Goal: Information Seeking & Learning: Learn about a topic

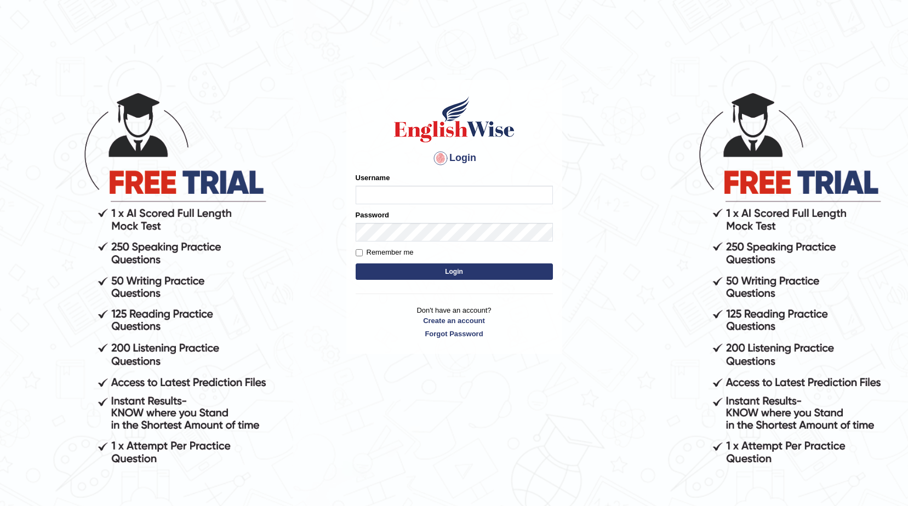
click at [417, 191] on input "Username" at bounding box center [454, 195] width 197 height 19
type input "Hakeem123"
click at [450, 273] on button "Login" at bounding box center [454, 272] width 197 height 16
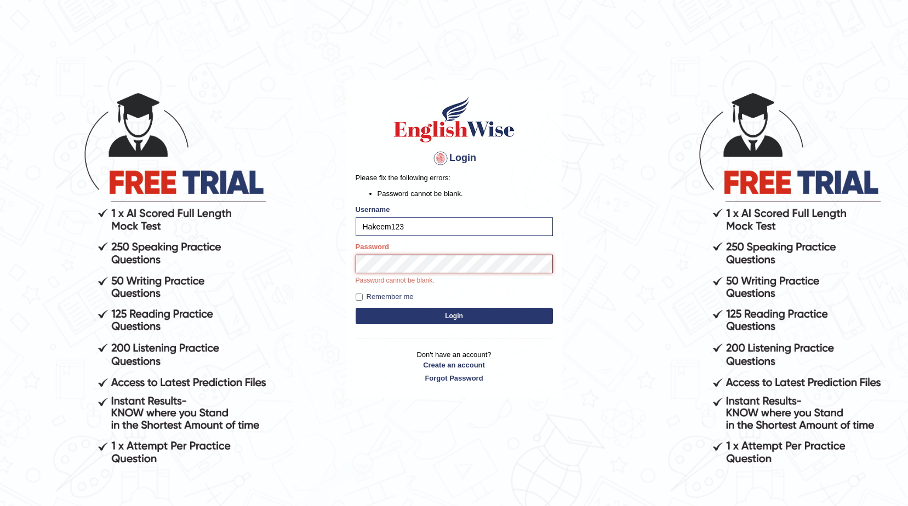
click at [356, 308] on button "Login" at bounding box center [454, 316] width 197 height 16
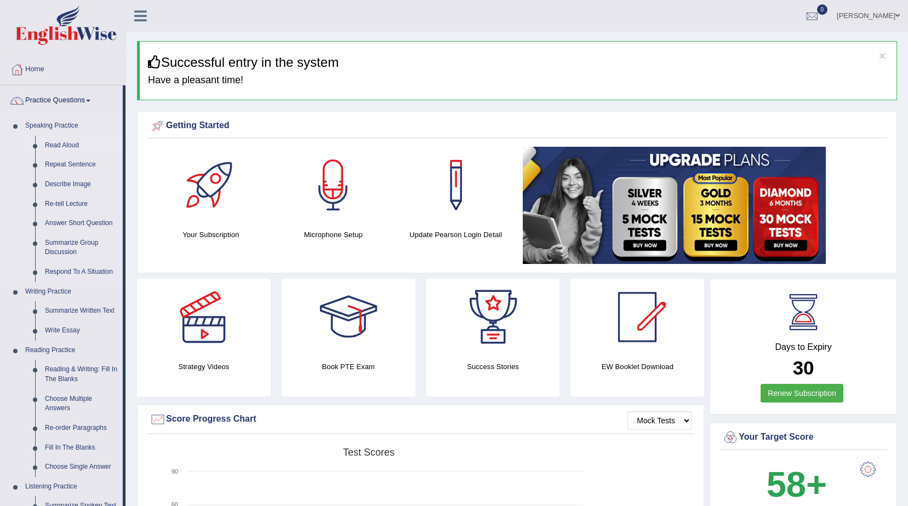
click at [60, 145] on link "Read Aloud" at bounding box center [81, 146] width 83 height 20
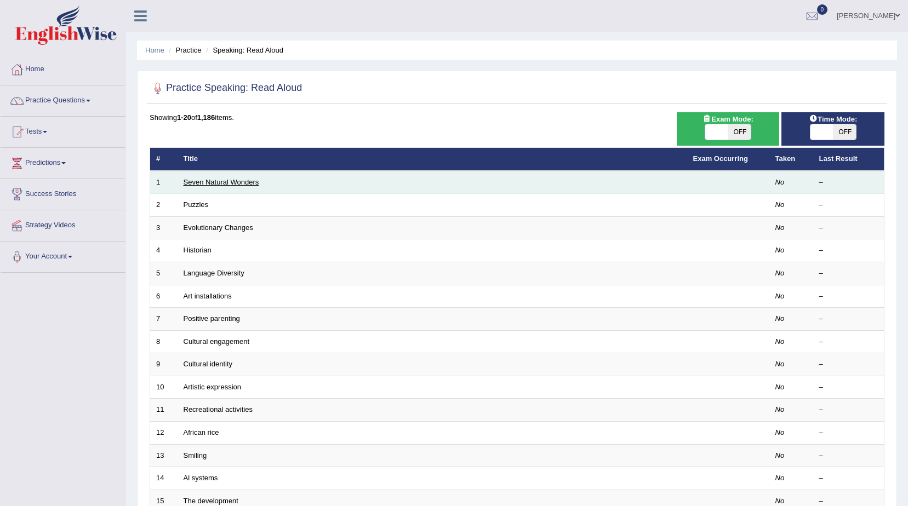
click at [242, 182] on link "Seven Natural Wonders" at bounding box center [222, 182] width 76 height 8
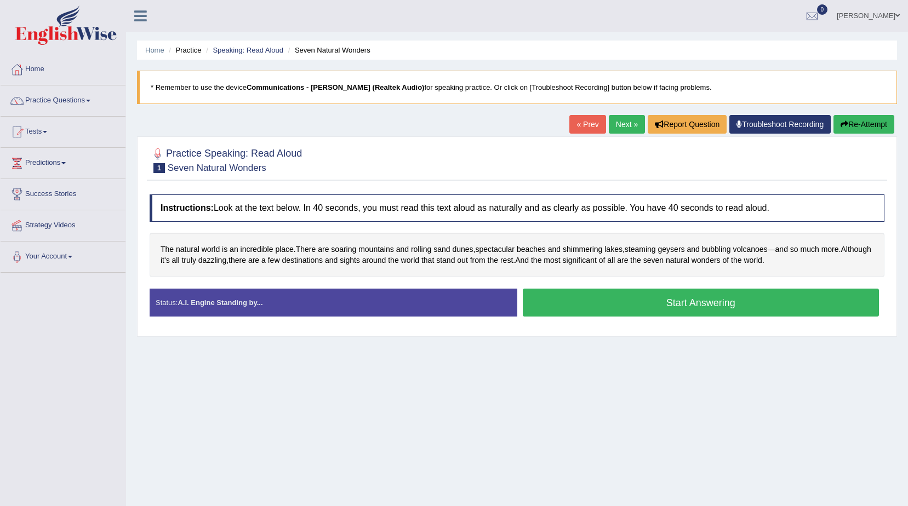
scroll to position [69, 0]
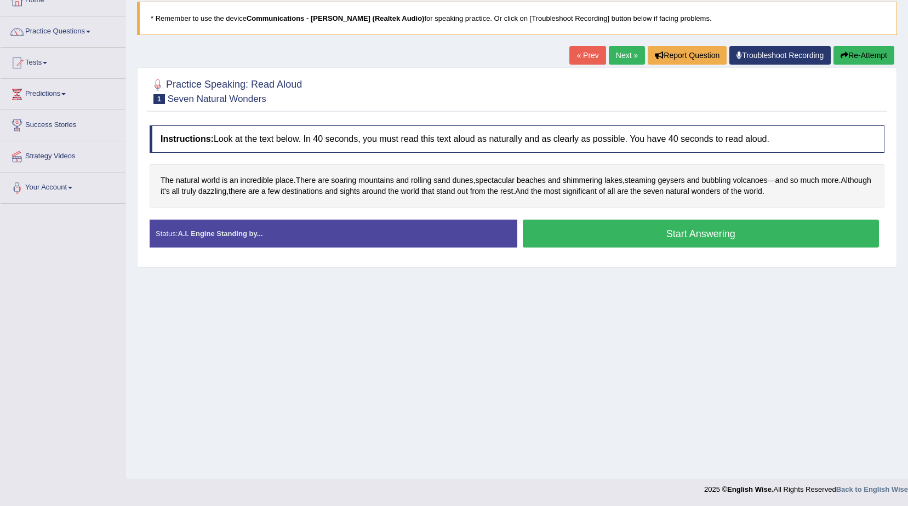
click at [616, 242] on button "Start Answering" at bounding box center [701, 234] width 357 height 28
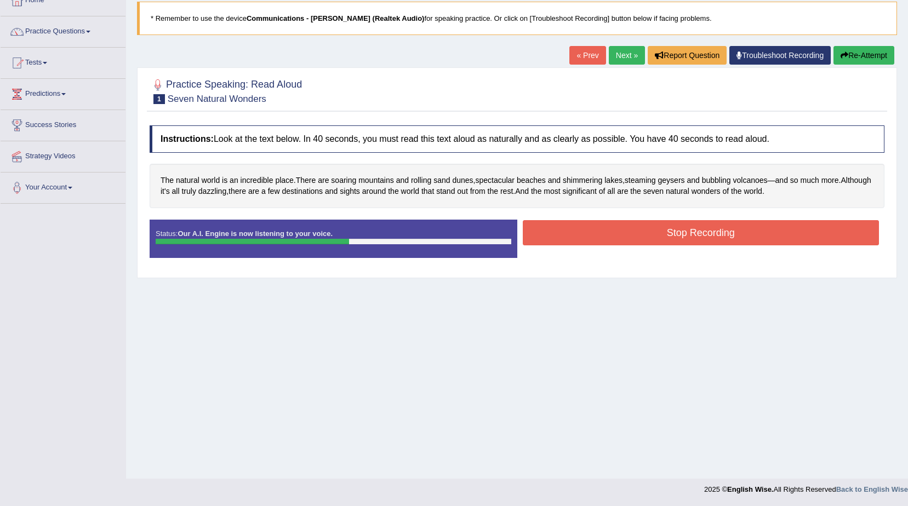
click at [616, 242] on button "Stop Recording" at bounding box center [701, 232] width 357 height 25
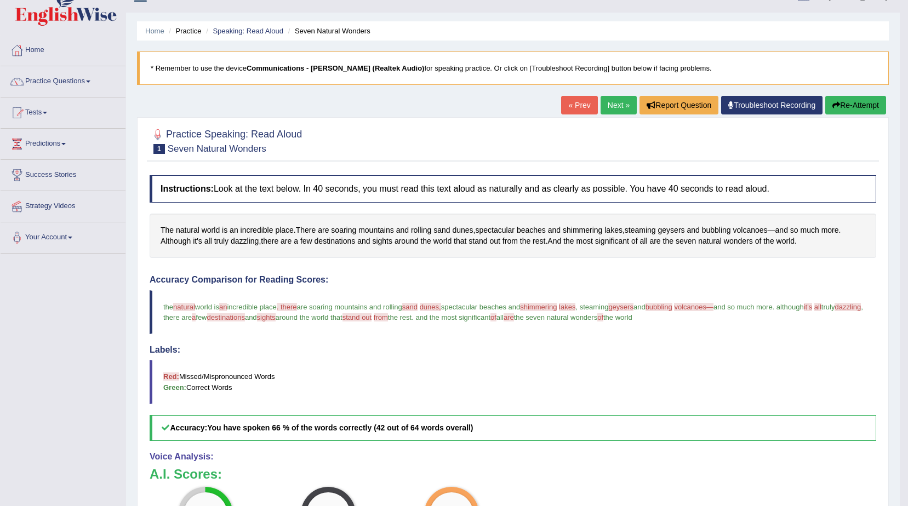
scroll to position [0, 0]
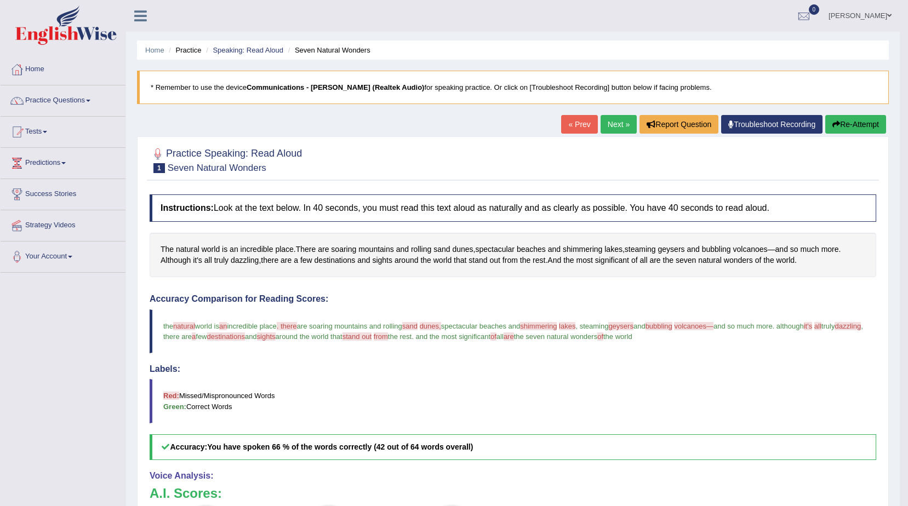
click at [864, 125] on button "Re-Attempt" at bounding box center [855, 124] width 61 height 19
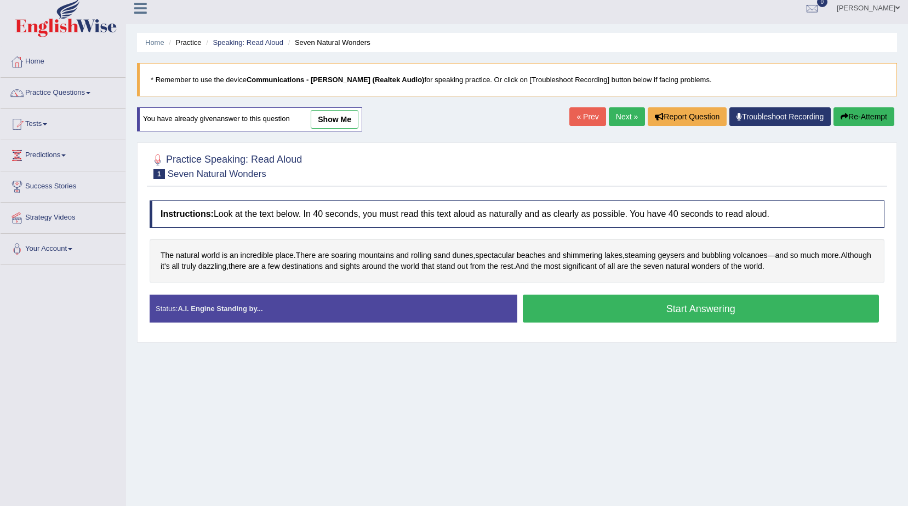
scroll to position [69, 0]
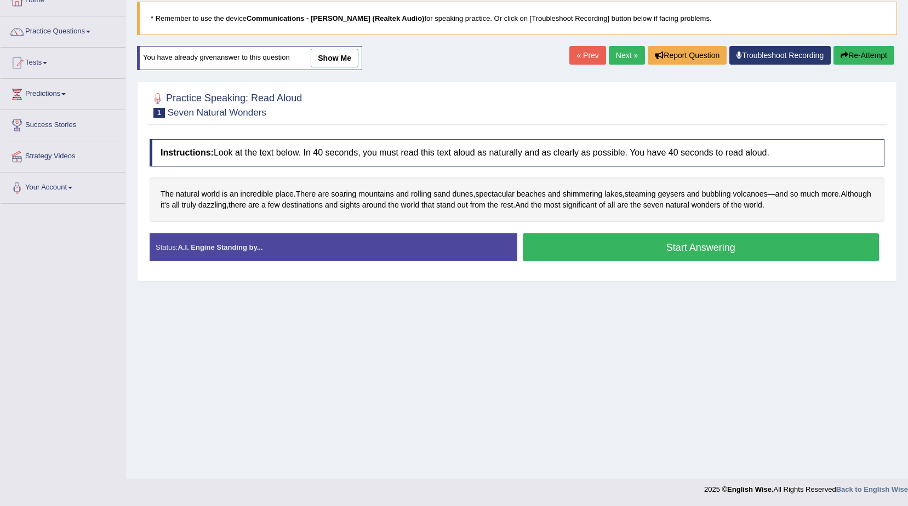
click at [550, 248] on button "Start Answering" at bounding box center [701, 247] width 357 height 28
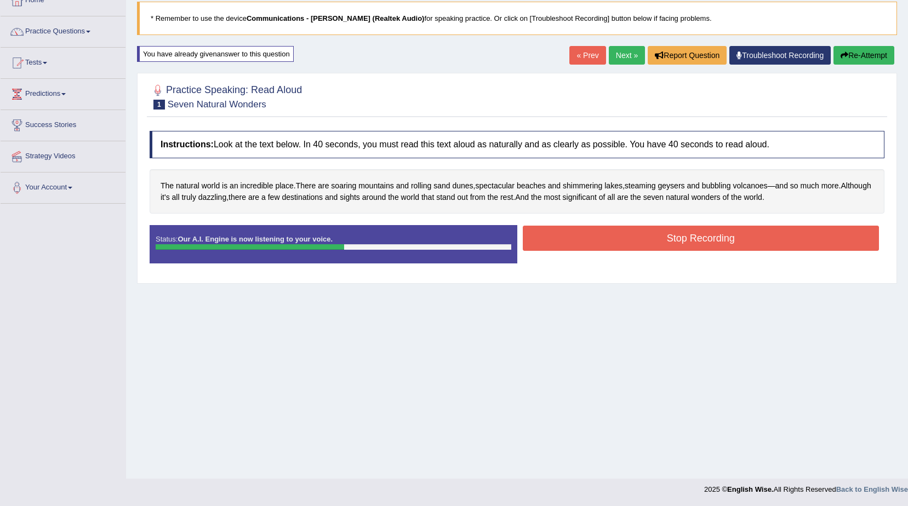
click at [563, 244] on button "Stop Recording" at bounding box center [701, 238] width 357 height 25
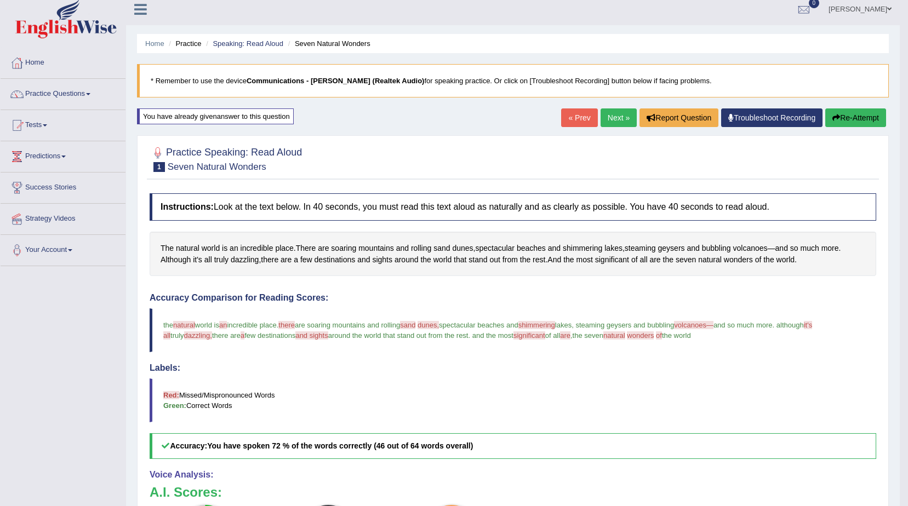
scroll to position [0, 0]
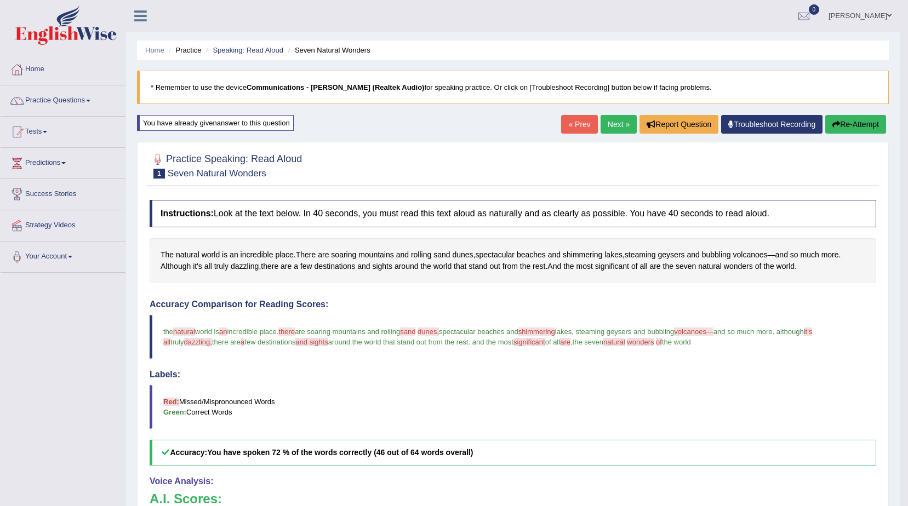
click at [841, 125] on button "Re-Attempt" at bounding box center [855, 124] width 61 height 19
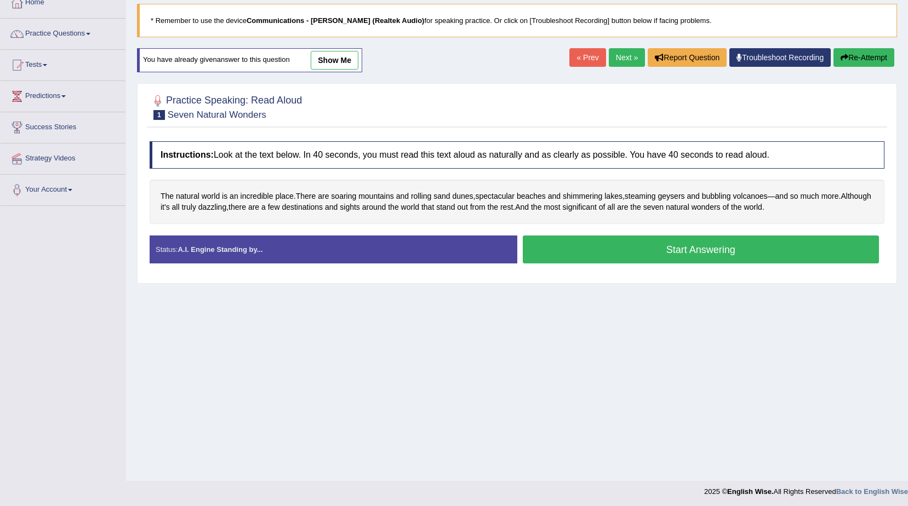
scroll to position [69, 0]
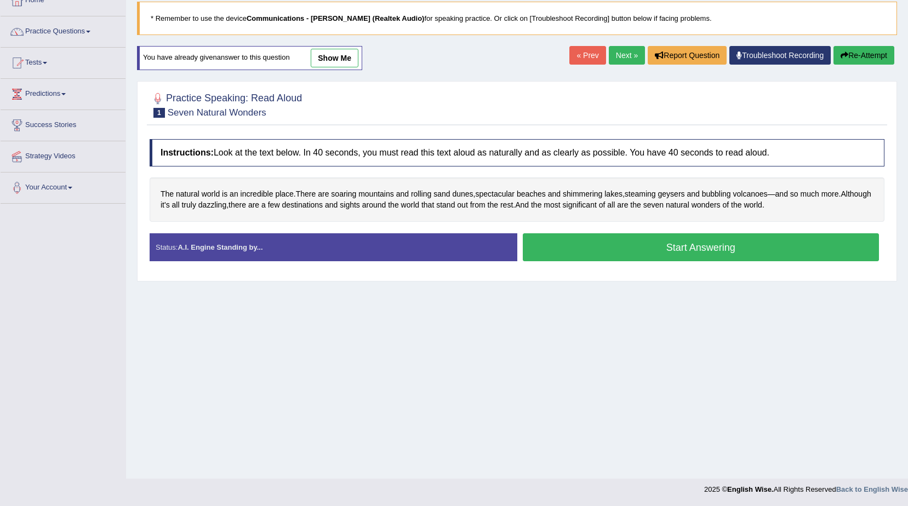
click at [574, 250] on button "Start Answering" at bounding box center [701, 247] width 357 height 28
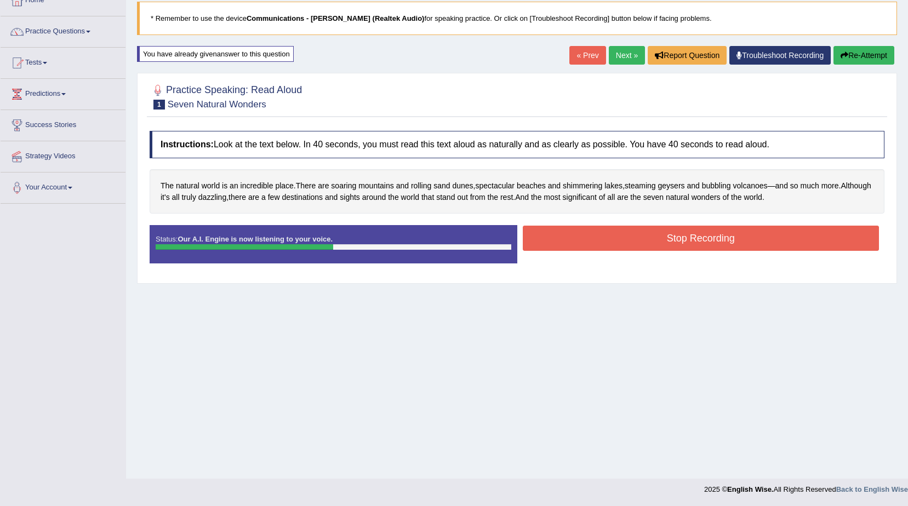
click at [585, 244] on button "Stop Recording" at bounding box center [701, 238] width 357 height 25
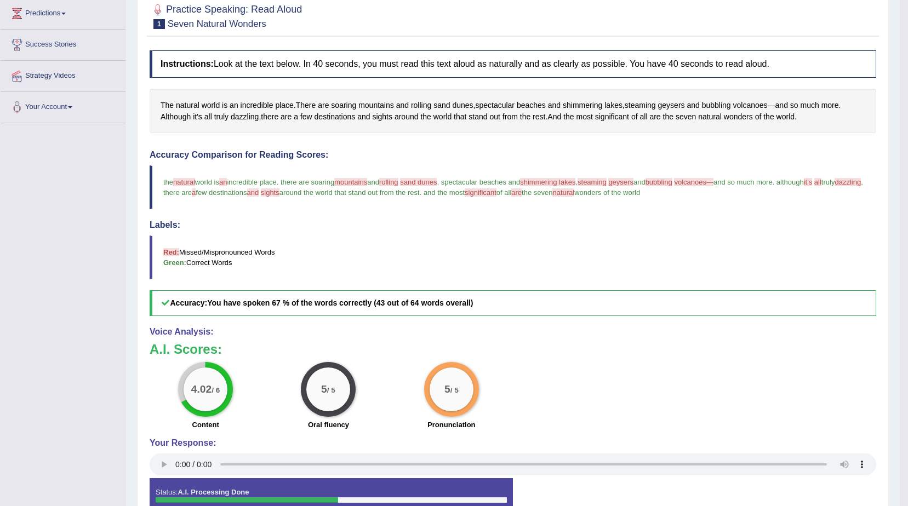
scroll to position [52, 0]
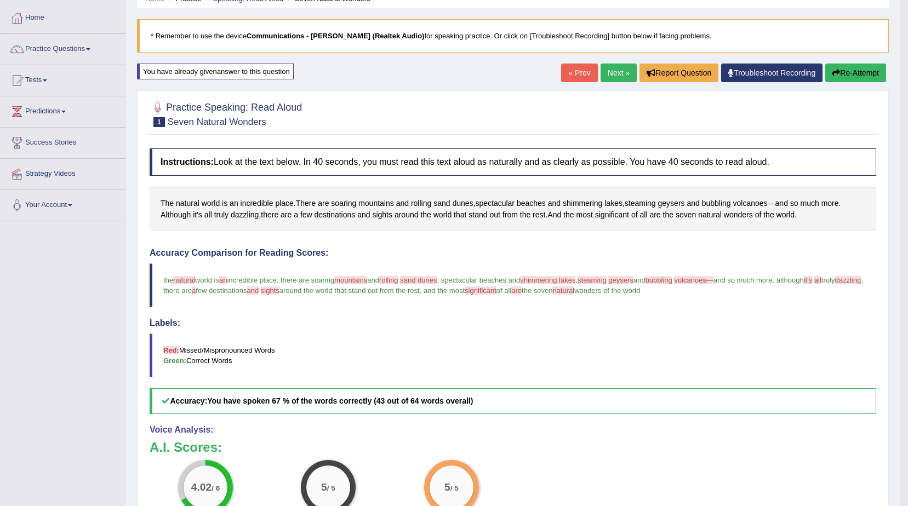
click at [861, 71] on button "Re-Attempt" at bounding box center [855, 73] width 61 height 19
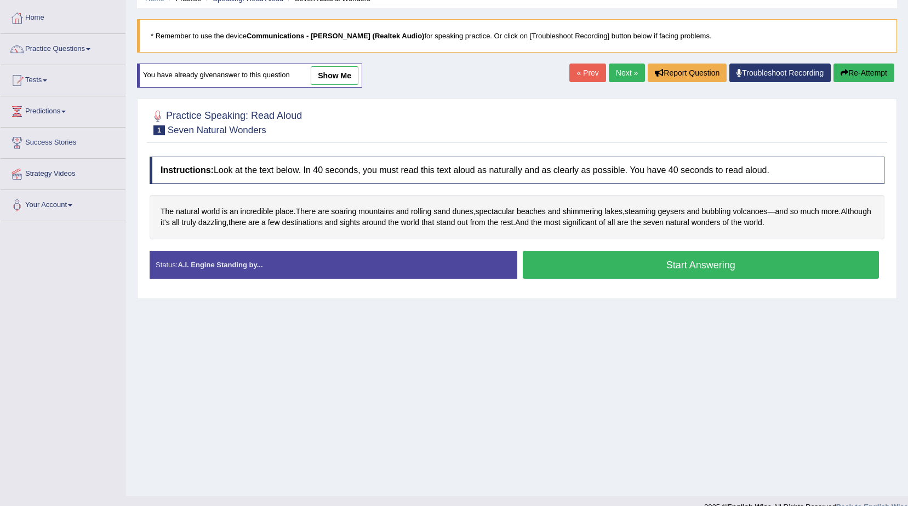
click at [642, 266] on button "Start Answering" at bounding box center [701, 265] width 357 height 28
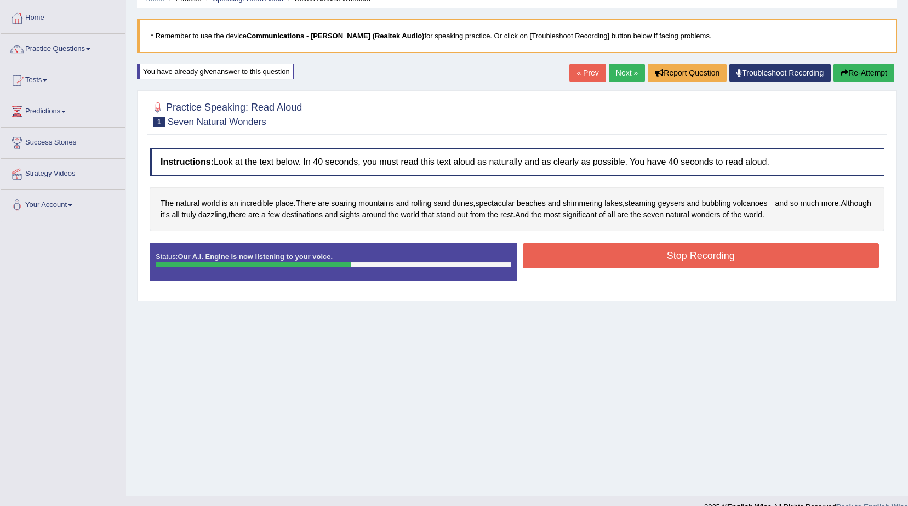
click at [640, 254] on button "Stop Recording" at bounding box center [701, 255] width 357 height 25
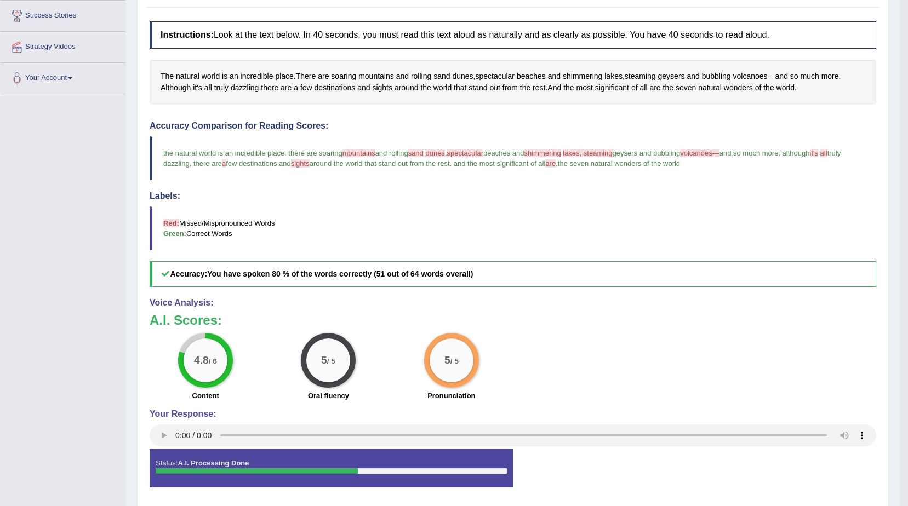
scroll to position [216, 0]
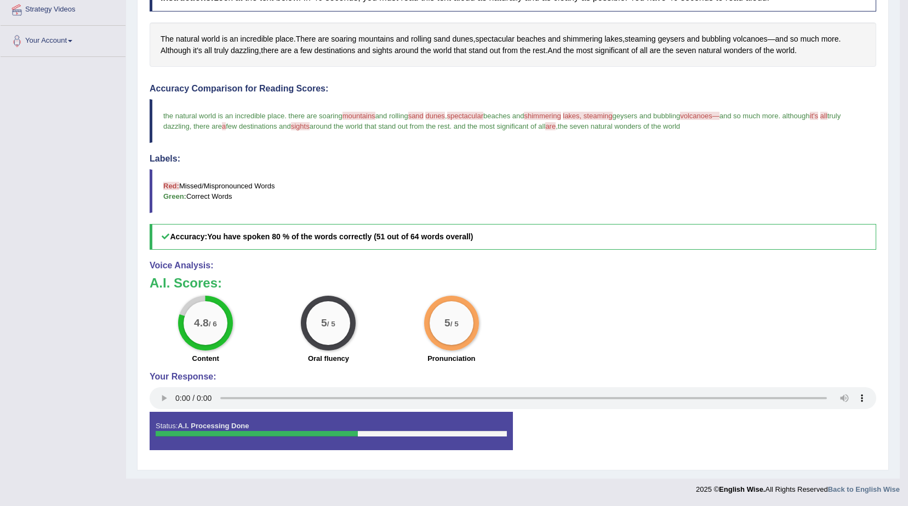
click at [321, 338] on div "5 / 5" at bounding box center [328, 323] width 44 height 44
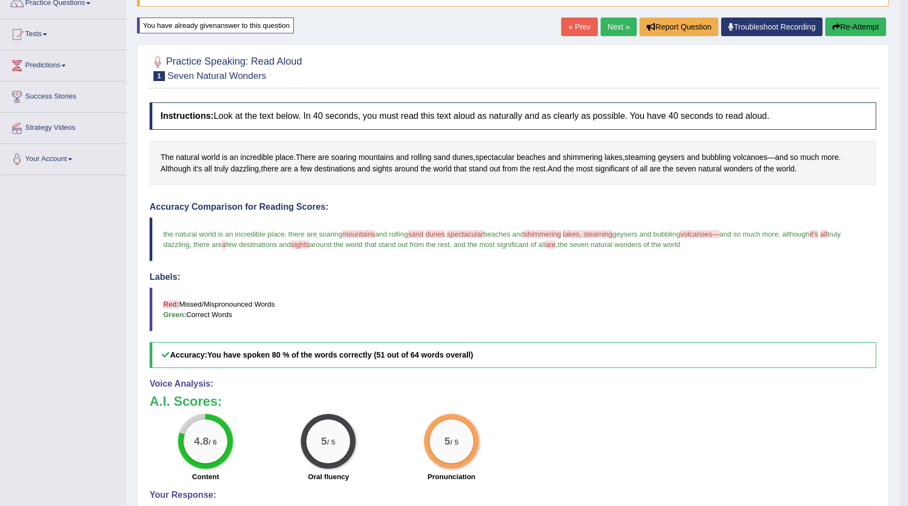
scroll to position [0, 0]
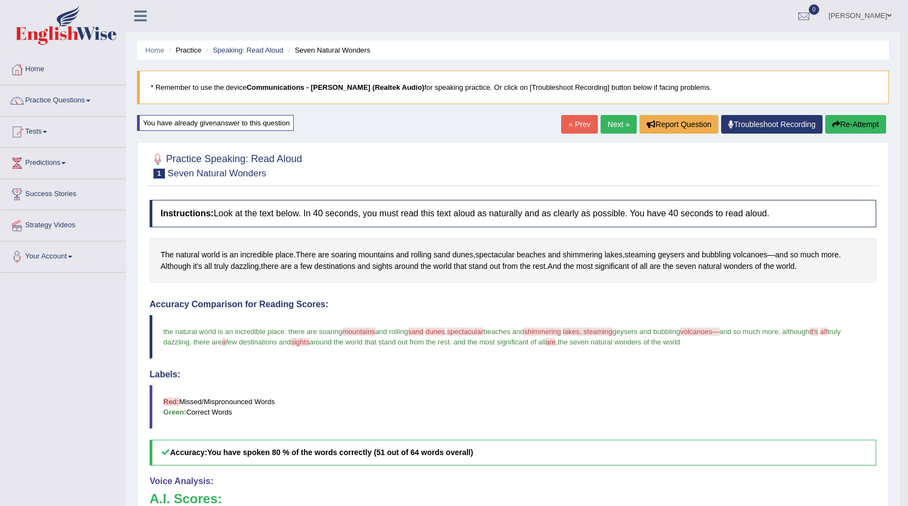
click at [611, 122] on link "Next »" at bounding box center [619, 124] width 36 height 19
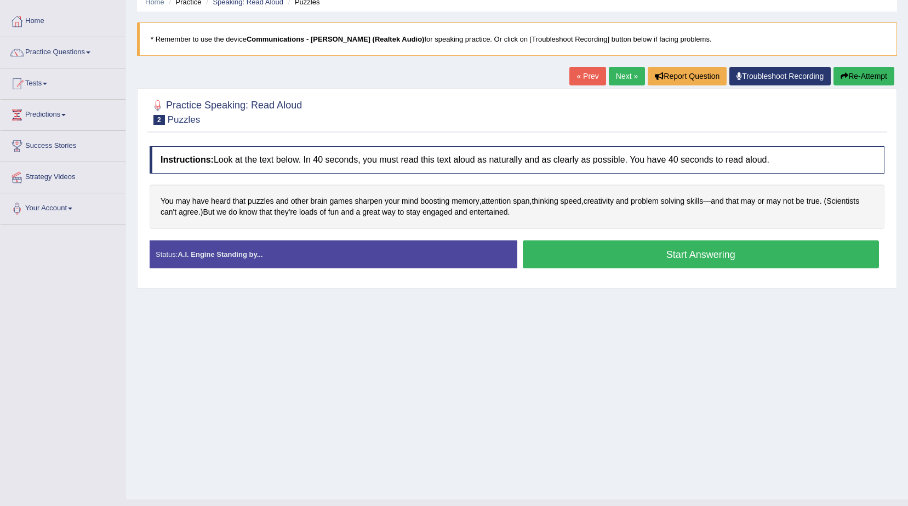
scroll to position [69, 0]
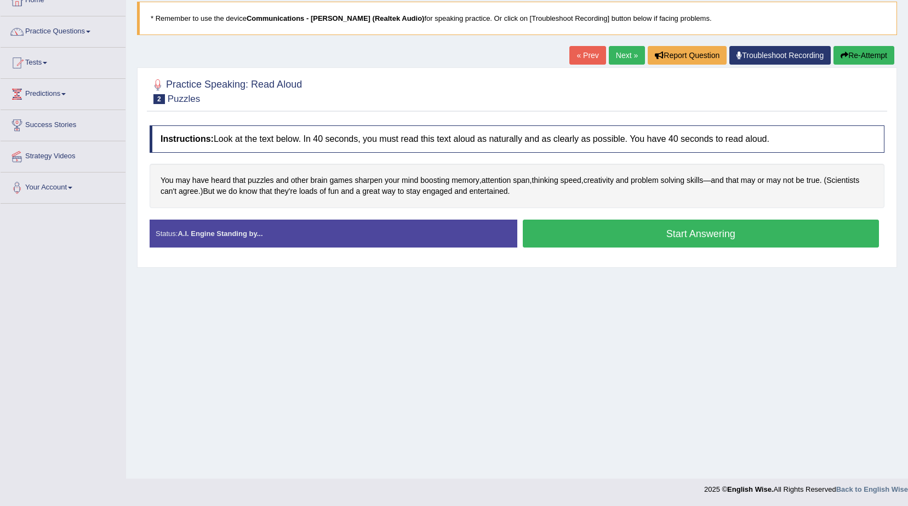
click at [576, 233] on button "Start Answering" at bounding box center [701, 234] width 357 height 28
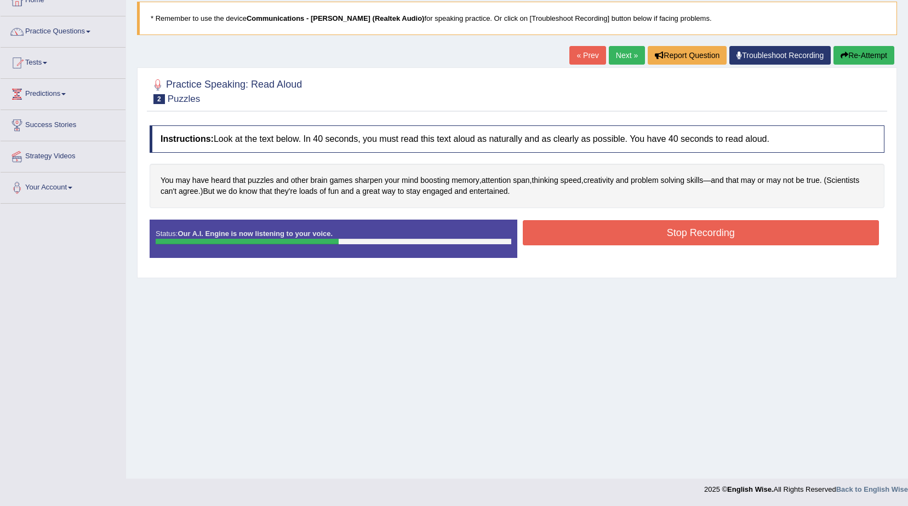
click at [576, 233] on button "Stop Recording" at bounding box center [701, 232] width 357 height 25
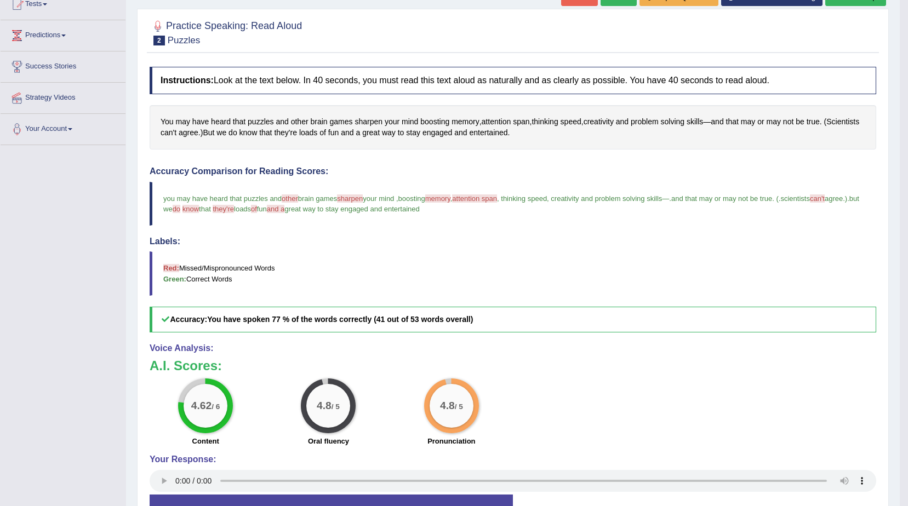
scroll to position [101, 0]
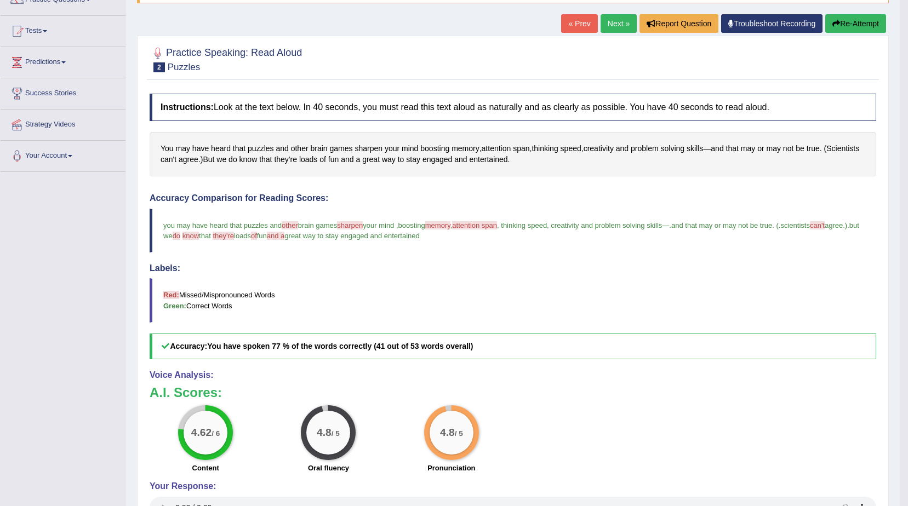
click at [842, 19] on button "Re-Attempt" at bounding box center [855, 23] width 61 height 19
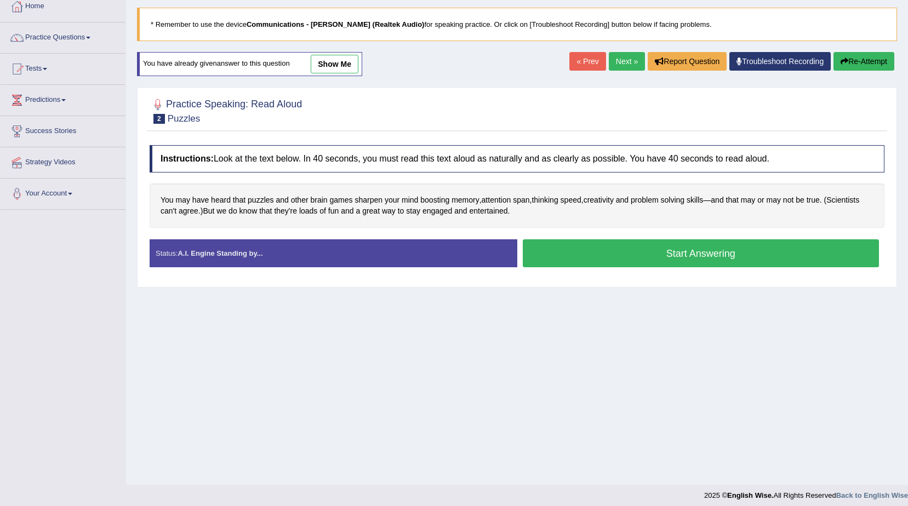
scroll to position [69, 0]
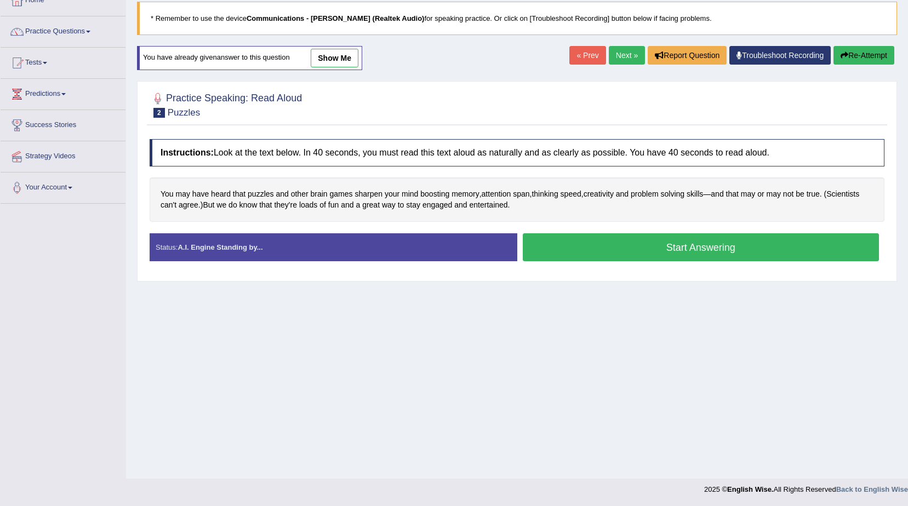
click at [624, 245] on button "Start Answering" at bounding box center [701, 247] width 357 height 28
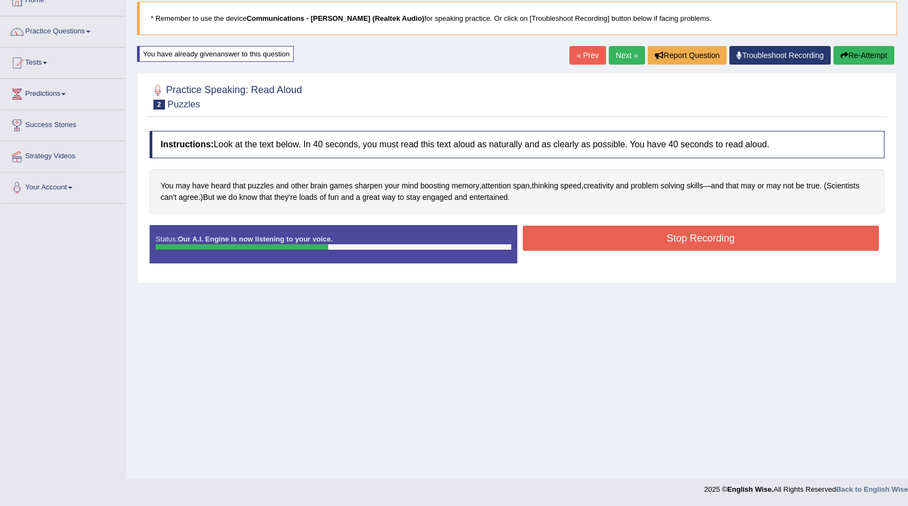
click at [624, 245] on button "Stop Recording" at bounding box center [701, 238] width 357 height 25
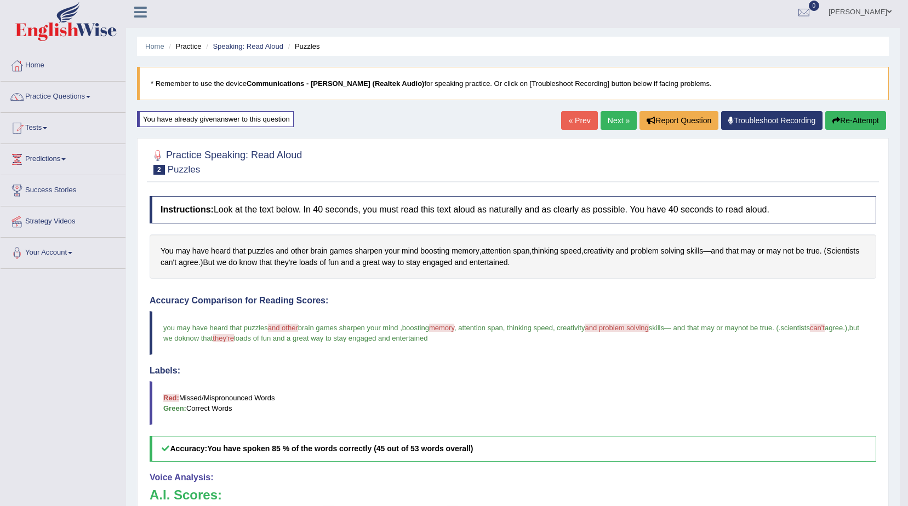
scroll to position [0, 0]
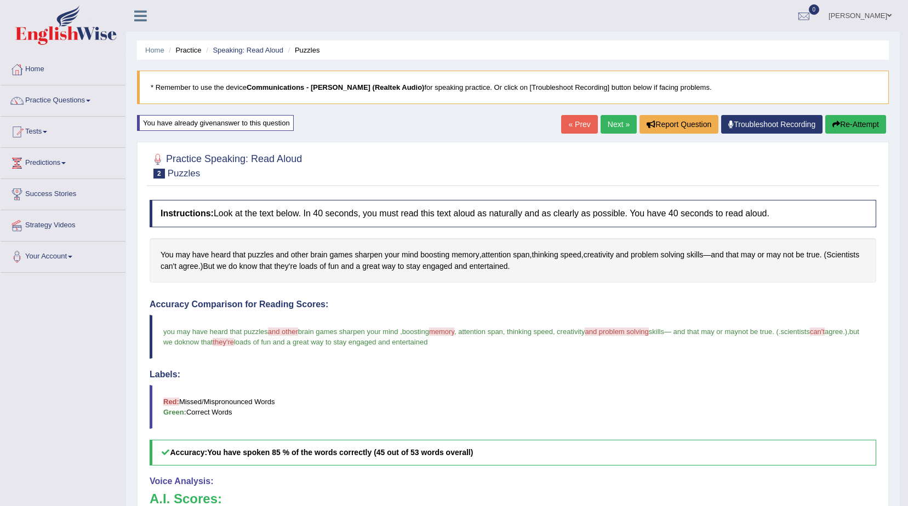
click at [854, 121] on button "Re-Attempt" at bounding box center [855, 124] width 61 height 19
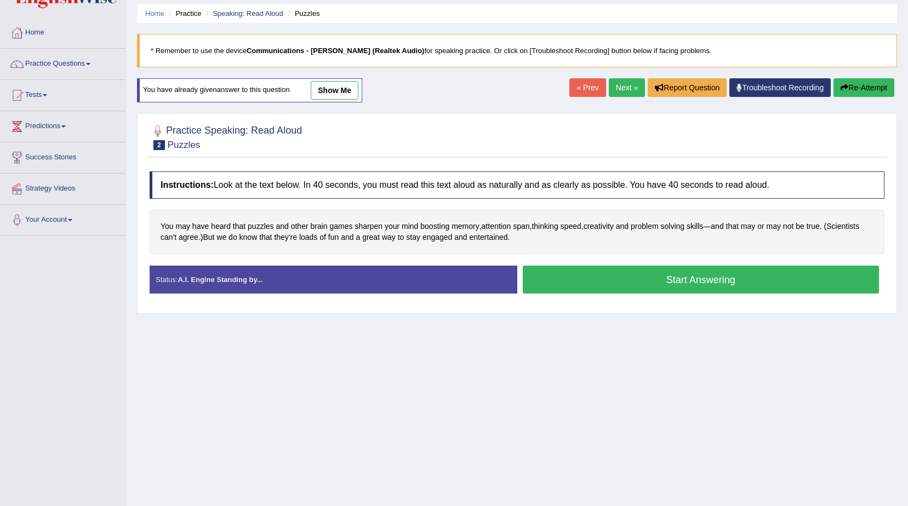
scroll to position [69, 0]
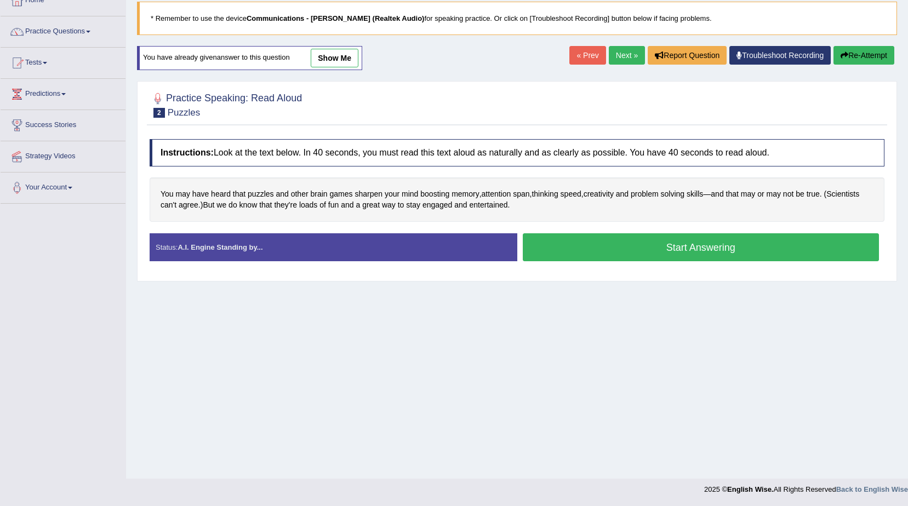
click at [622, 246] on button "Start Answering" at bounding box center [701, 247] width 357 height 28
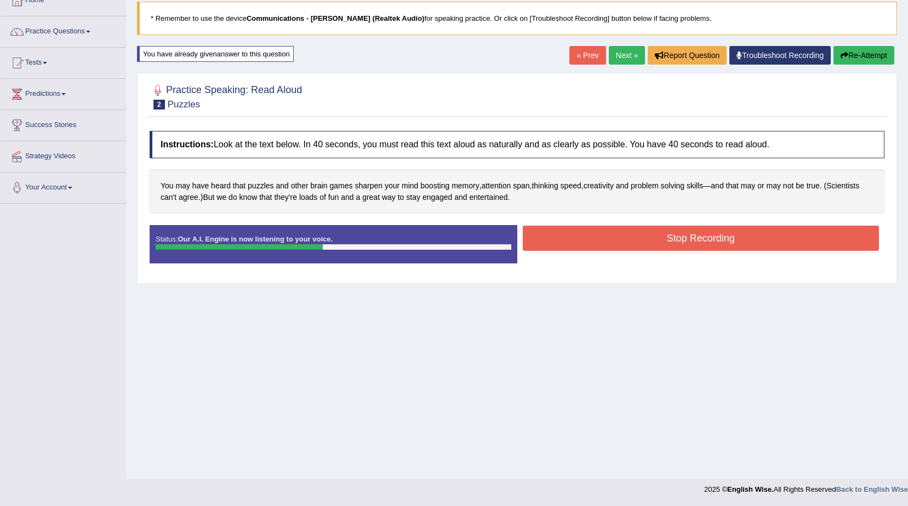
click at [626, 231] on button "Stop Recording" at bounding box center [701, 238] width 357 height 25
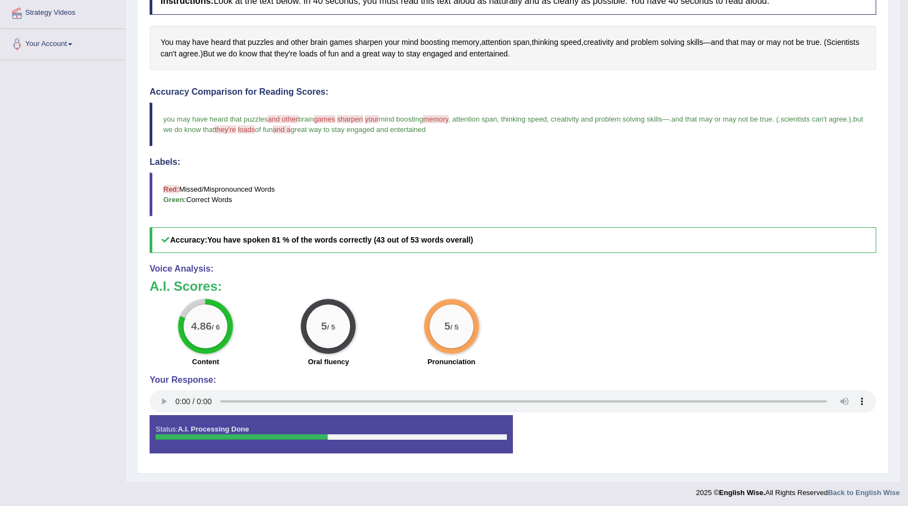
scroll to position [0, 0]
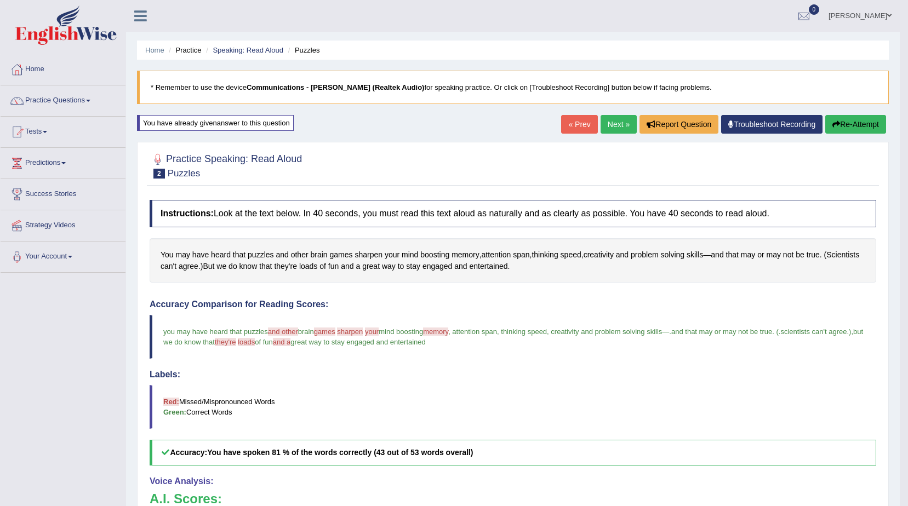
click at [841, 122] on button "Re-Attempt" at bounding box center [855, 124] width 61 height 19
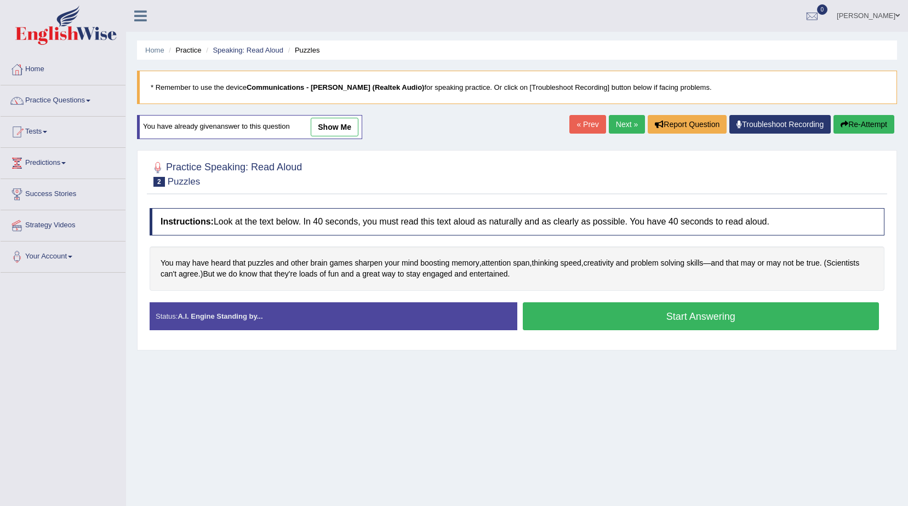
click at [573, 321] on button "Start Answering" at bounding box center [701, 316] width 357 height 28
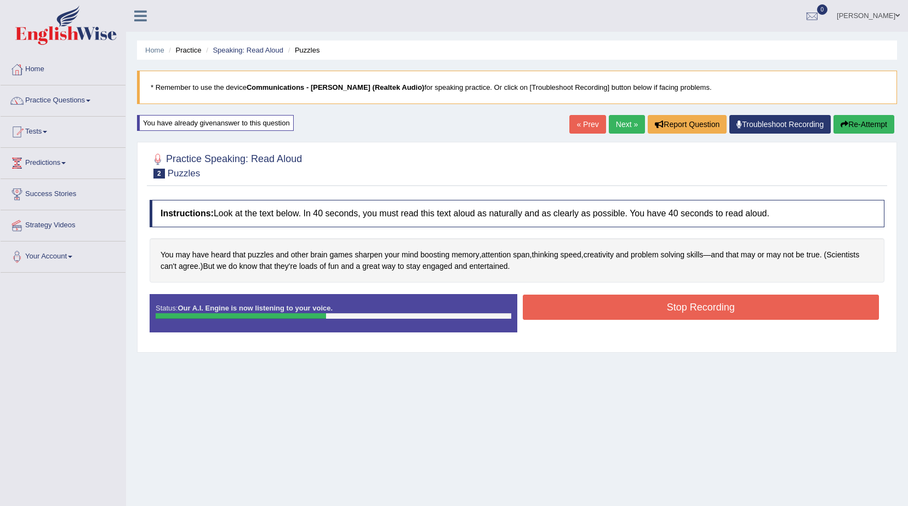
click at [567, 305] on button "Stop Recording" at bounding box center [701, 307] width 357 height 25
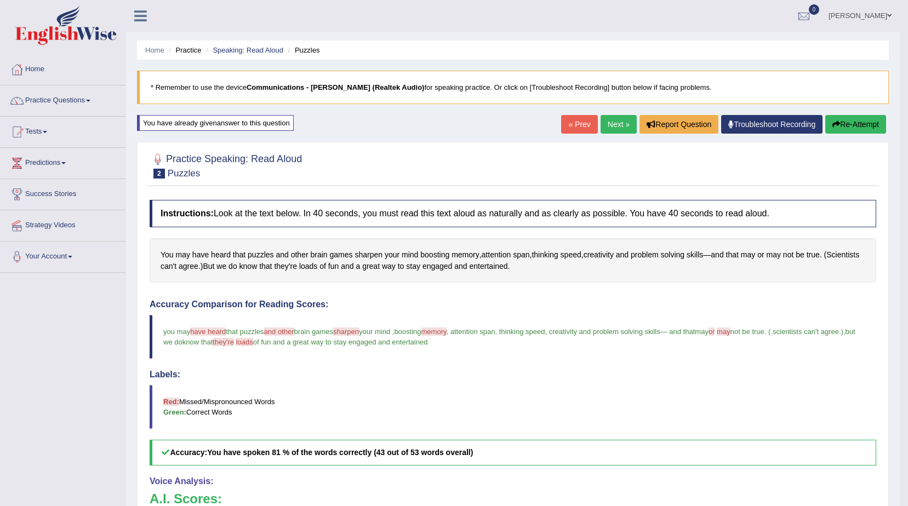
click at [837, 119] on button "Re-Attempt" at bounding box center [855, 124] width 61 height 19
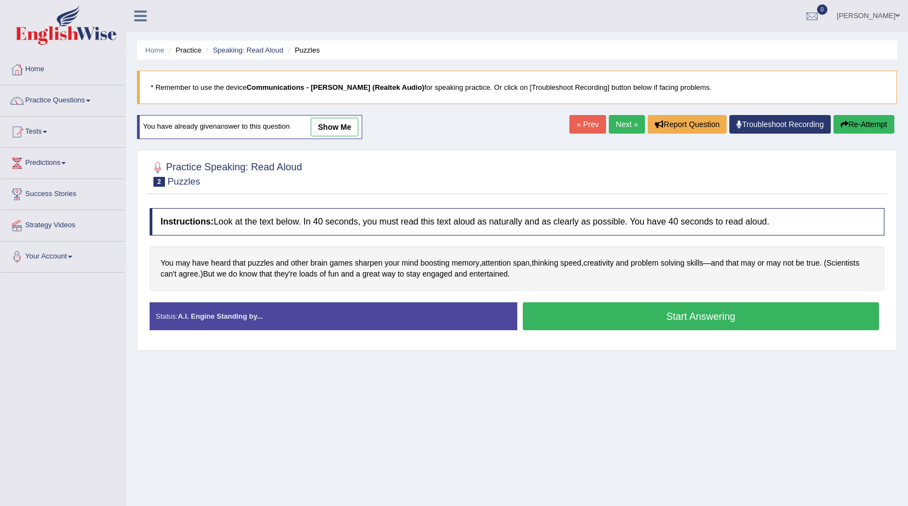
click at [658, 312] on button "Start Answering" at bounding box center [701, 316] width 357 height 28
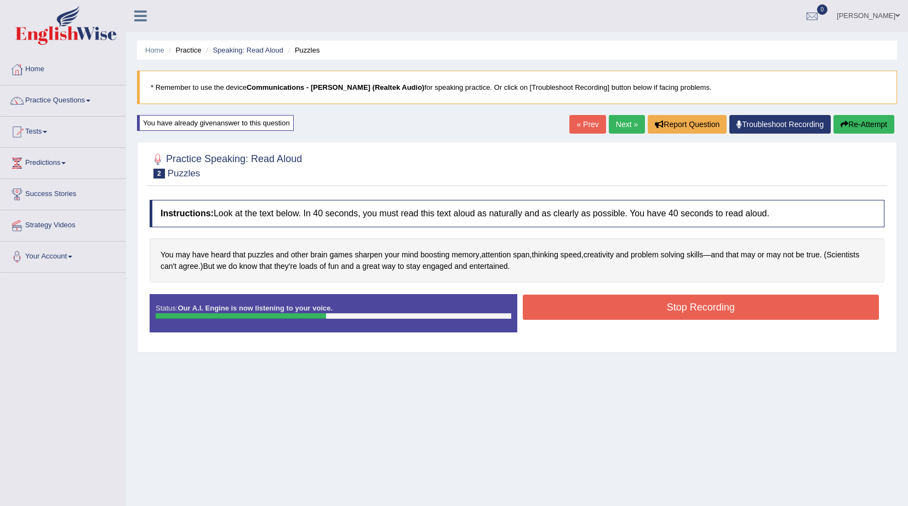
click at [604, 307] on button "Stop Recording" at bounding box center [701, 307] width 357 height 25
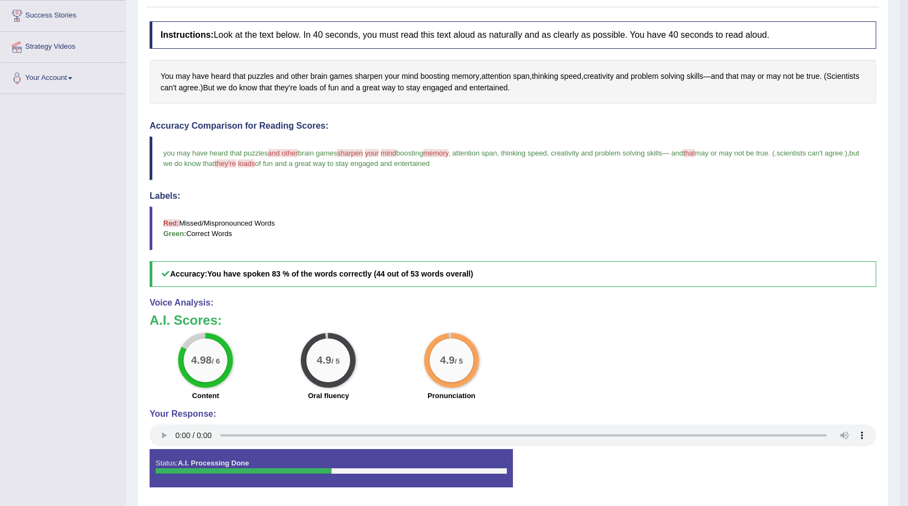
scroll to position [106, 0]
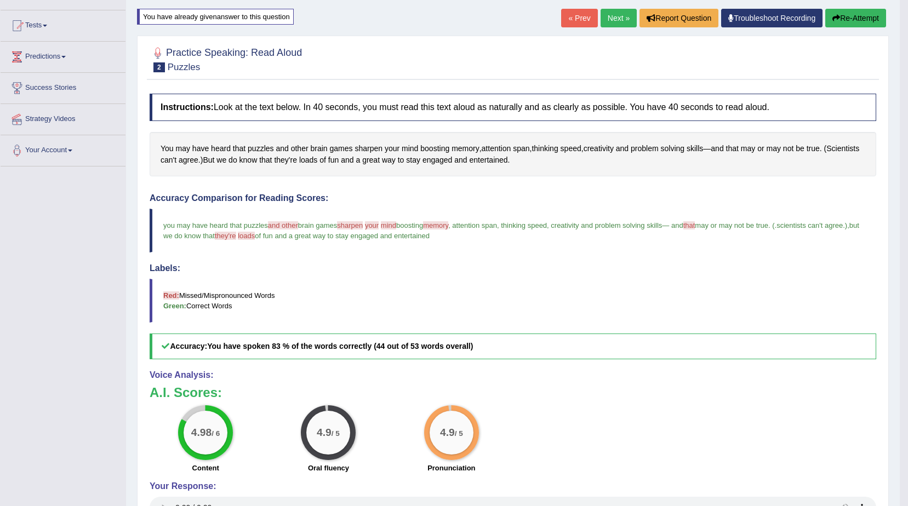
click at [841, 15] on button "Re-Attempt" at bounding box center [855, 18] width 61 height 19
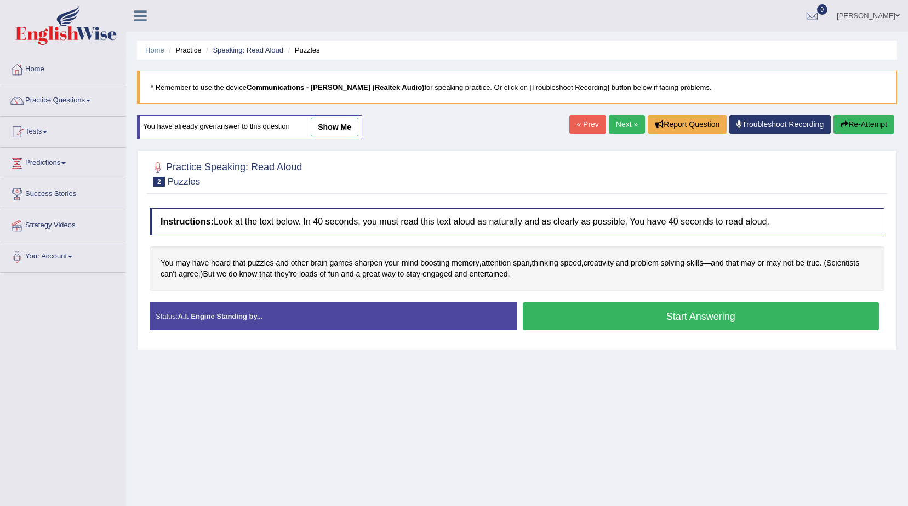
scroll to position [69, 0]
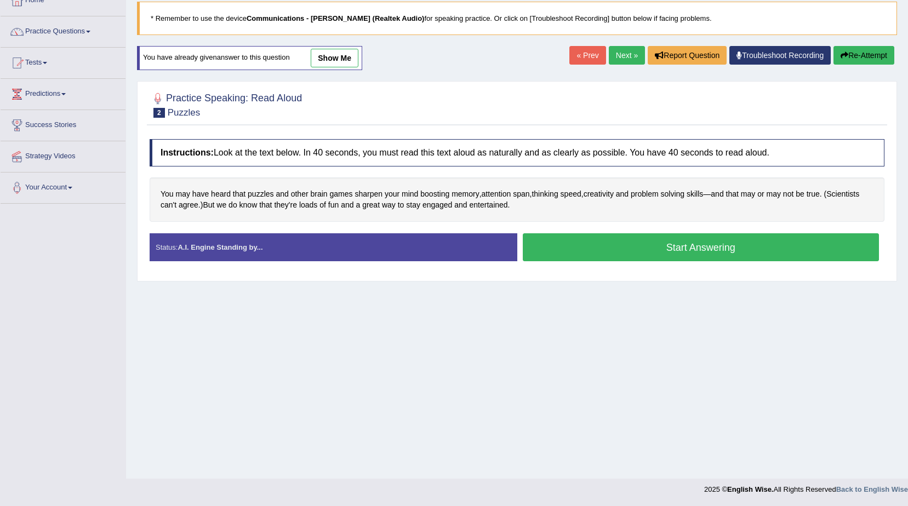
click at [601, 254] on button "Start Answering" at bounding box center [701, 247] width 357 height 28
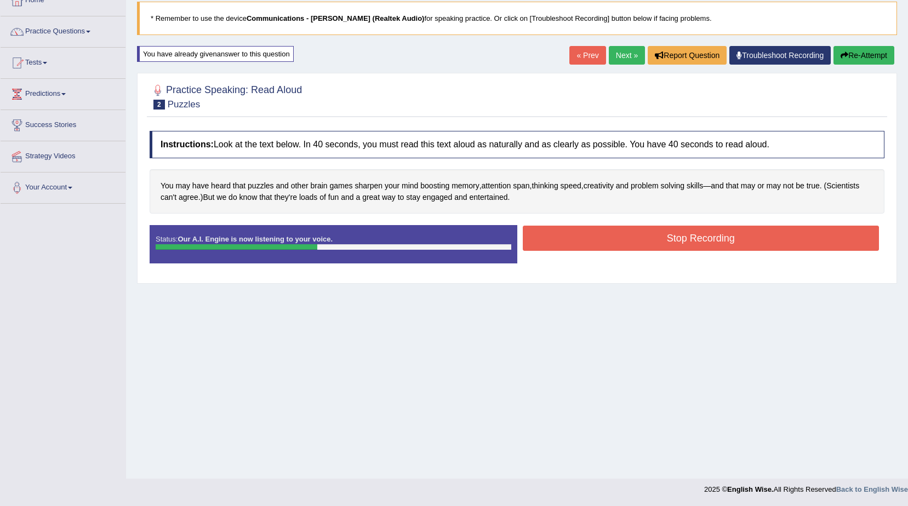
click at [593, 241] on button "Stop Recording" at bounding box center [701, 238] width 357 height 25
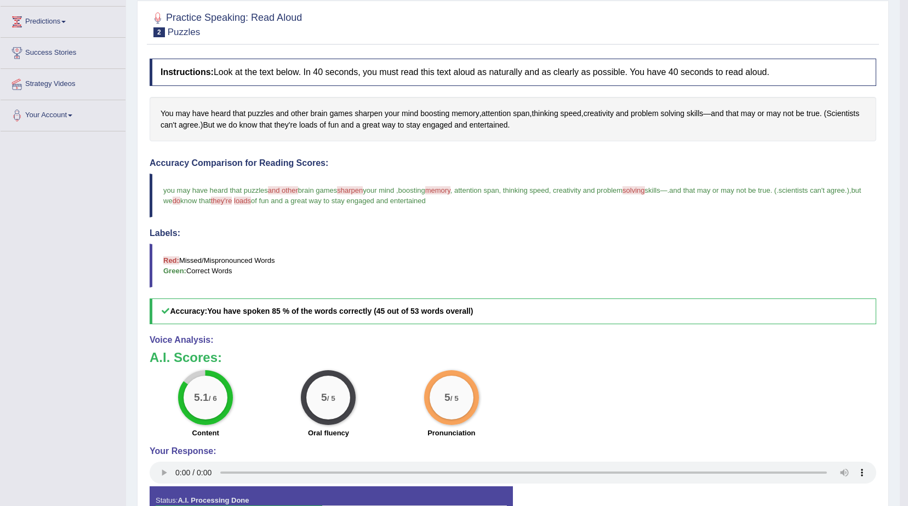
scroll to position [0, 0]
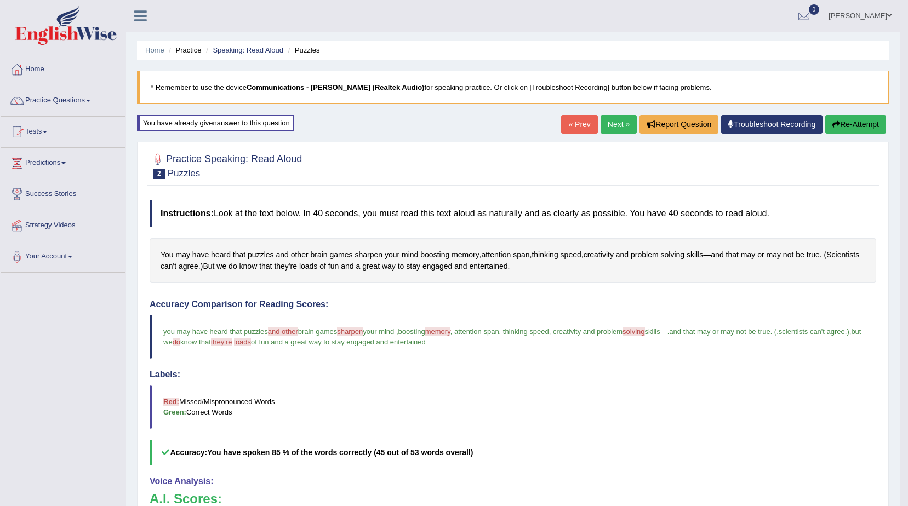
click at [613, 124] on link "Next »" at bounding box center [619, 124] width 36 height 19
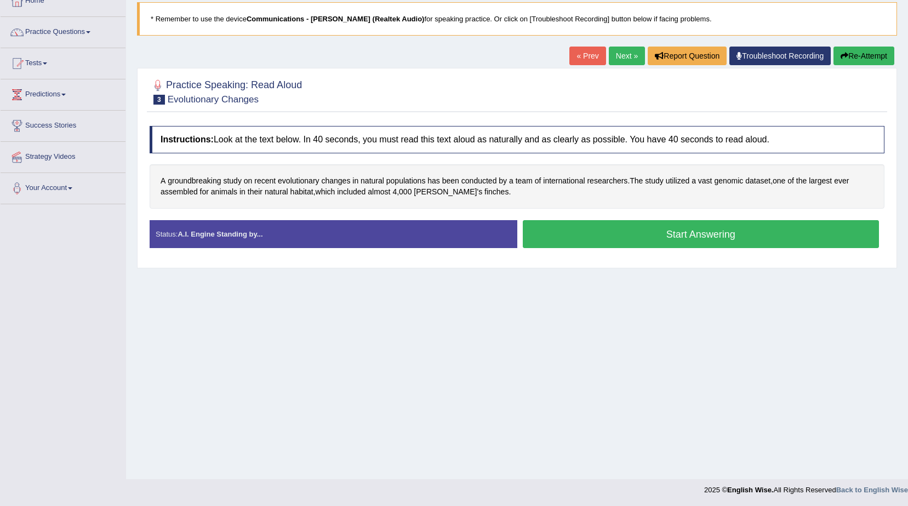
scroll to position [69, 0]
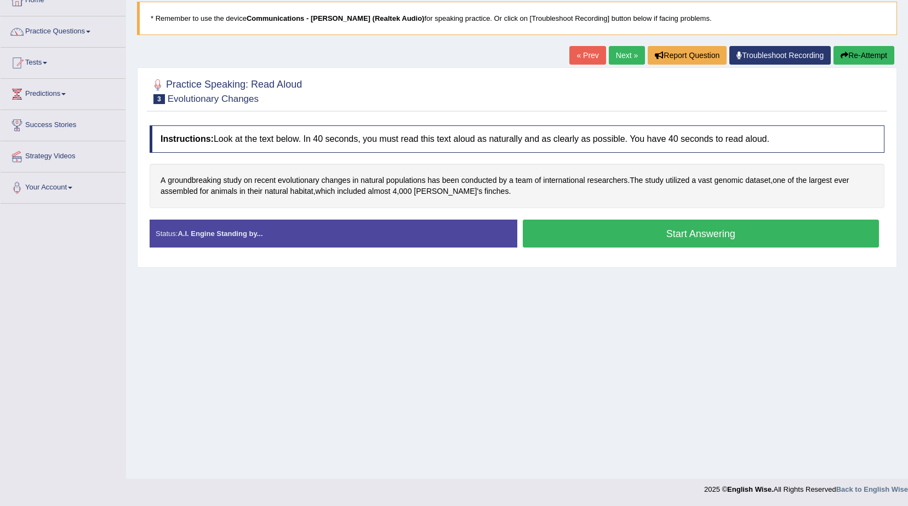
click at [584, 235] on button "Start Answering" at bounding box center [701, 234] width 357 height 28
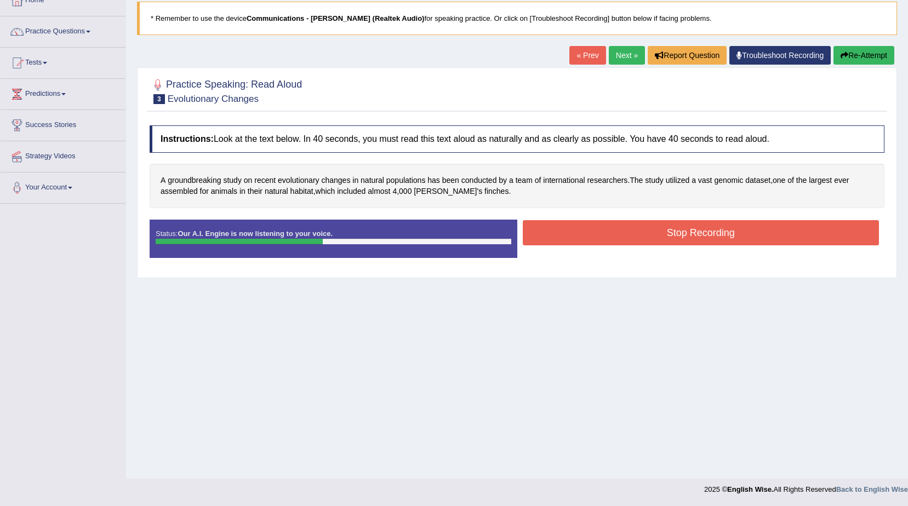
click at [584, 235] on button "Stop Recording" at bounding box center [701, 232] width 357 height 25
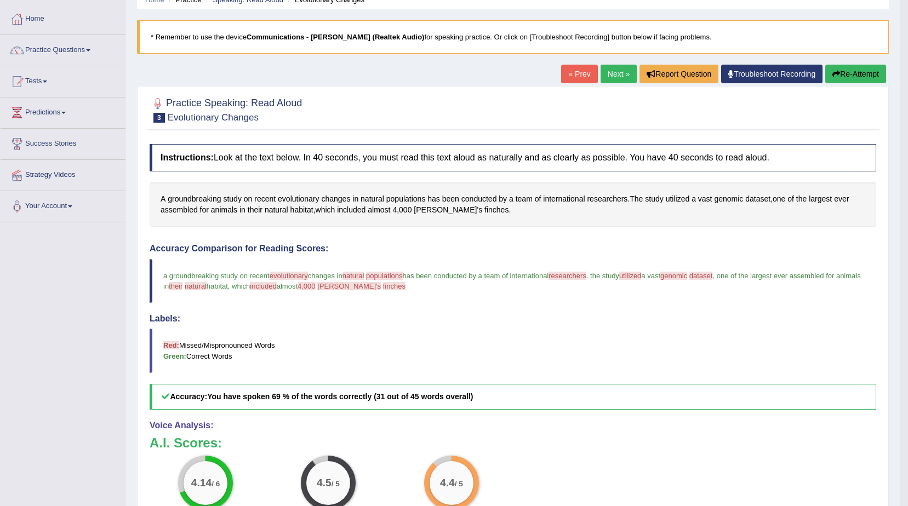
scroll to position [0, 0]
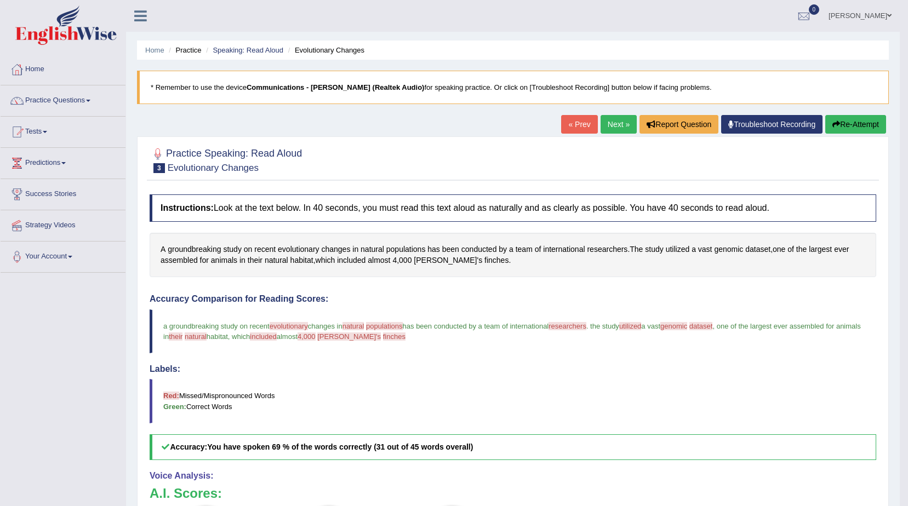
click at [833, 124] on icon "button" at bounding box center [836, 125] width 8 height 8
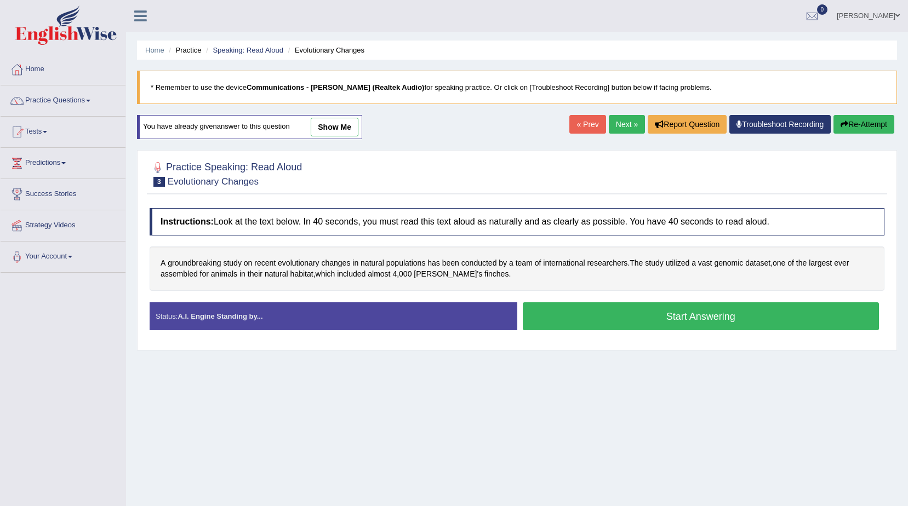
click at [564, 309] on button "Start Answering" at bounding box center [701, 316] width 357 height 28
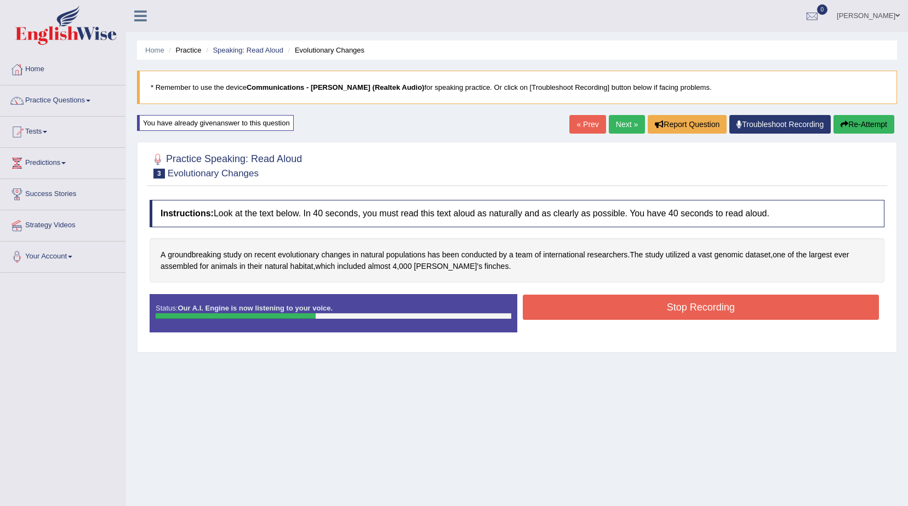
click at [564, 309] on button "Stop Recording" at bounding box center [701, 307] width 357 height 25
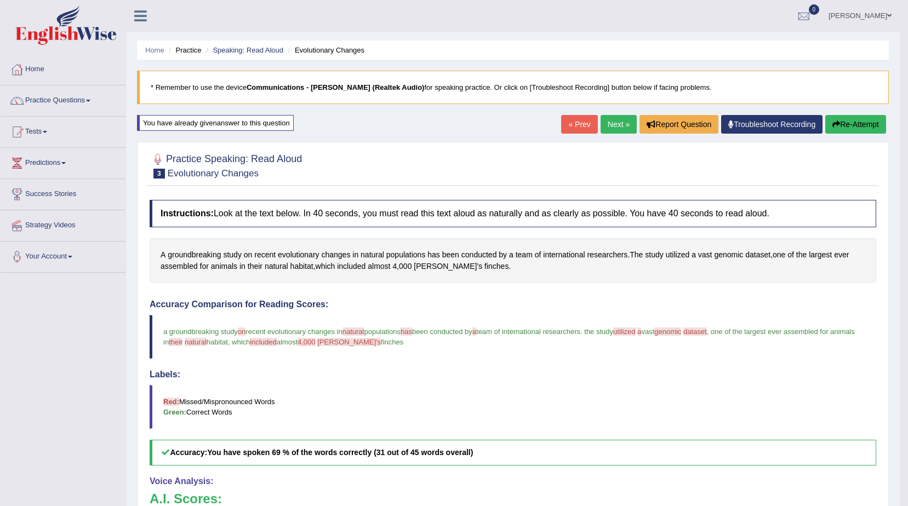
click at [840, 126] on button "Re-Attempt" at bounding box center [855, 124] width 61 height 19
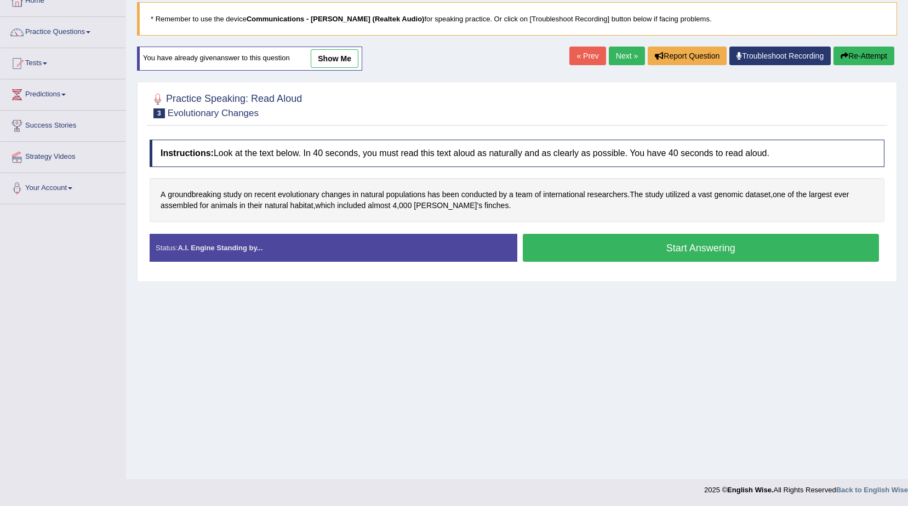
scroll to position [69, 0]
click at [563, 252] on button "Start Answering" at bounding box center [701, 247] width 357 height 28
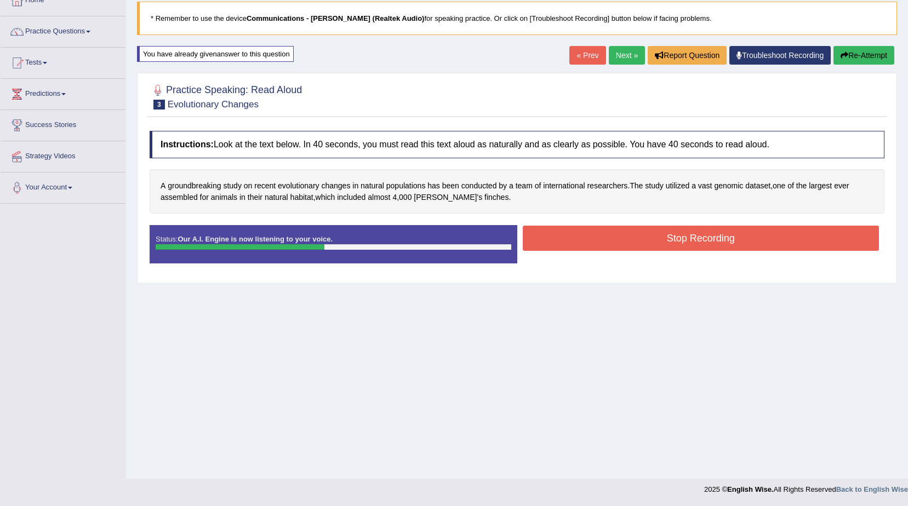
click at [561, 232] on button "Stop Recording" at bounding box center [701, 238] width 357 height 25
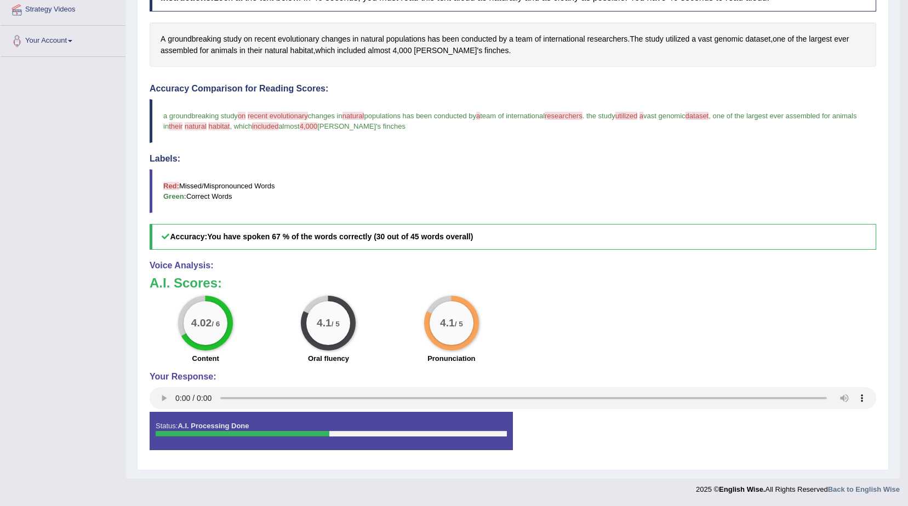
scroll to position [0, 0]
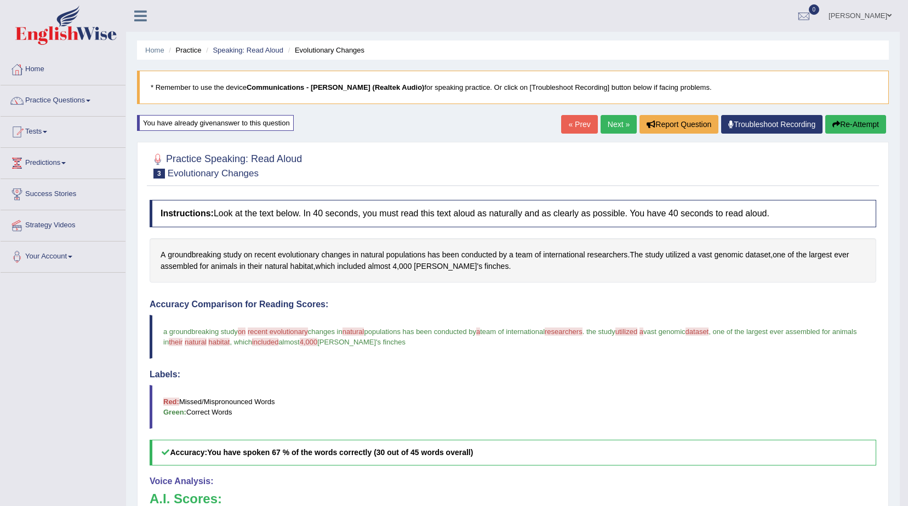
click at [819, 121] on link "Troubleshoot Recording" at bounding box center [771, 124] width 101 height 19
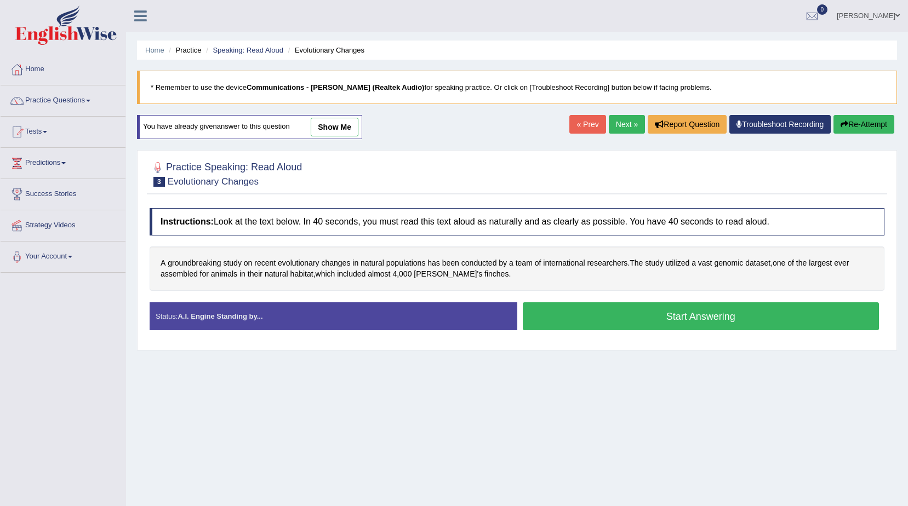
click at [852, 123] on button "Re-Attempt" at bounding box center [863, 124] width 61 height 19
click at [605, 320] on button "Start Answering" at bounding box center [701, 316] width 357 height 28
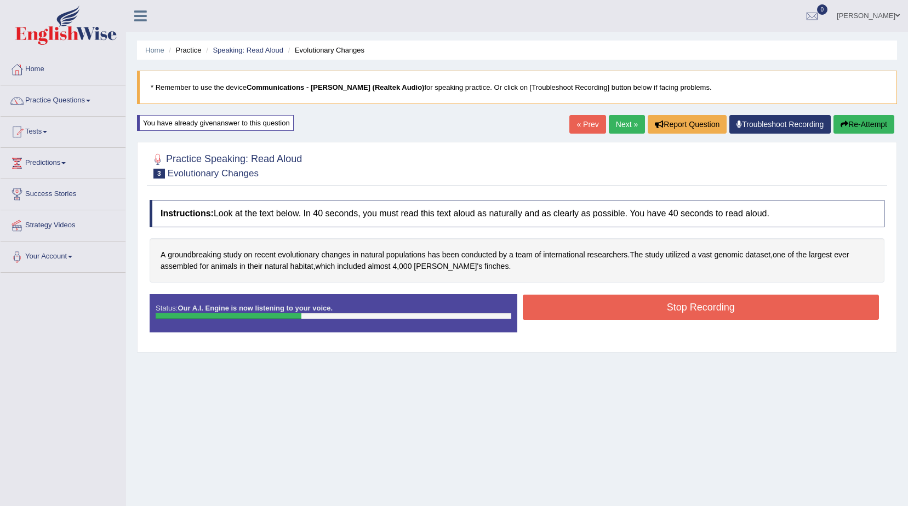
click at [603, 307] on button "Stop Recording" at bounding box center [701, 307] width 357 height 25
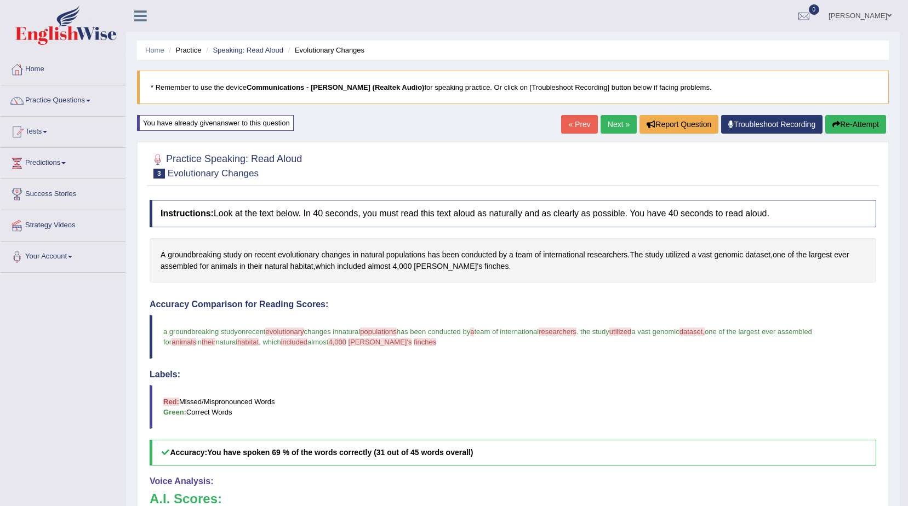
click at [854, 129] on button "Re-Attempt" at bounding box center [855, 124] width 61 height 19
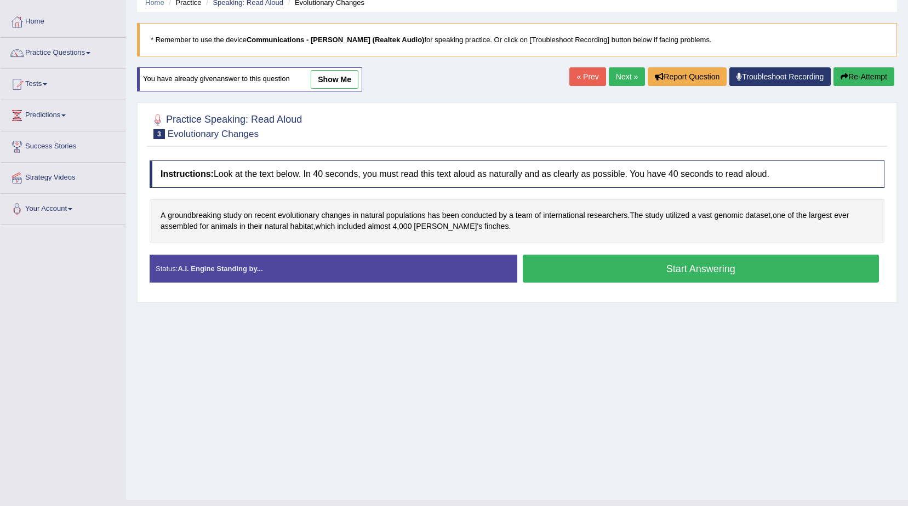
scroll to position [69, 0]
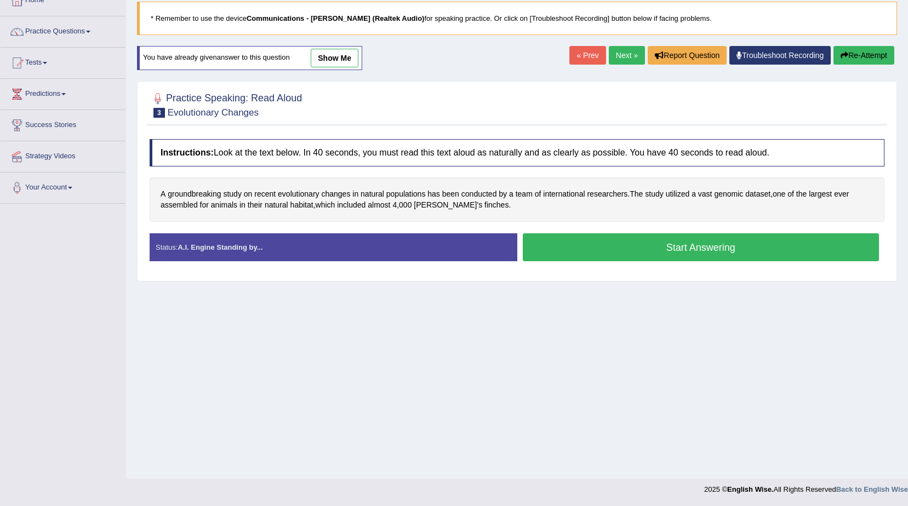
click at [583, 247] on button "Start Answering" at bounding box center [701, 247] width 357 height 28
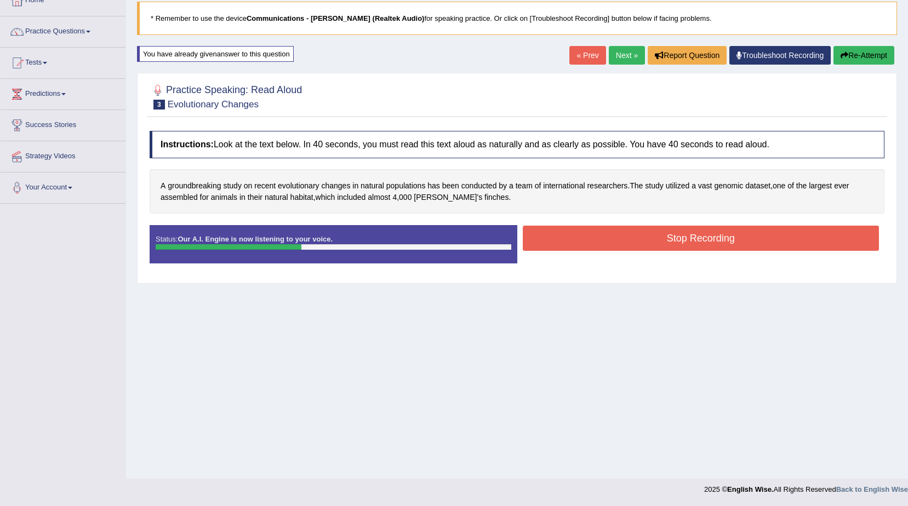
click at [583, 242] on button "Stop Recording" at bounding box center [701, 238] width 357 height 25
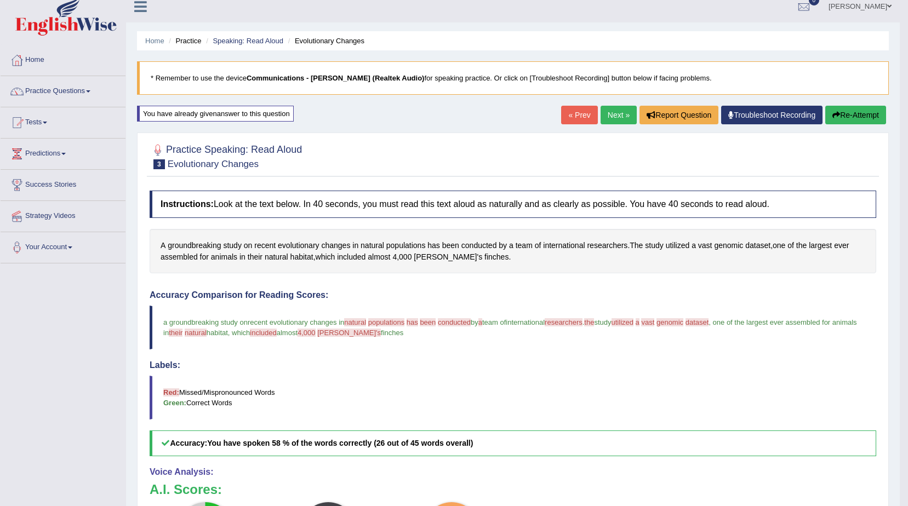
scroll to position [0, 0]
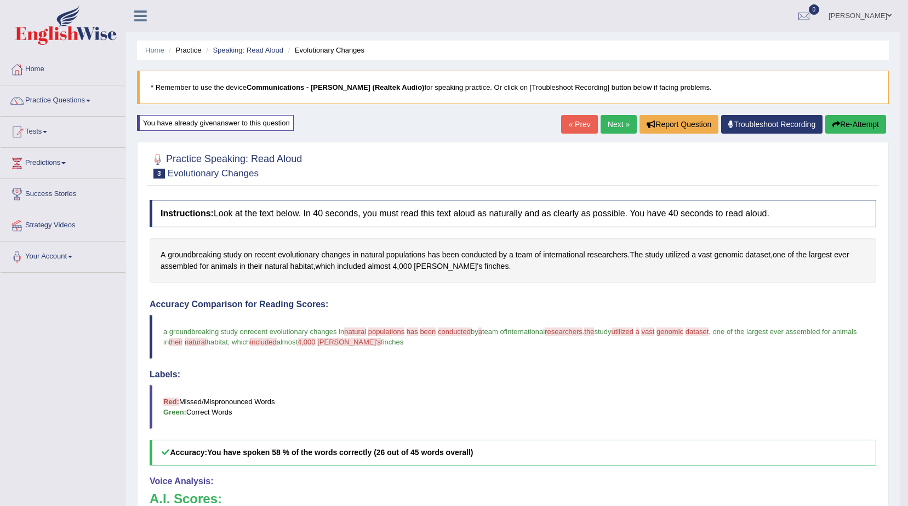
click at [836, 122] on icon "button" at bounding box center [836, 125] width 8 height 8
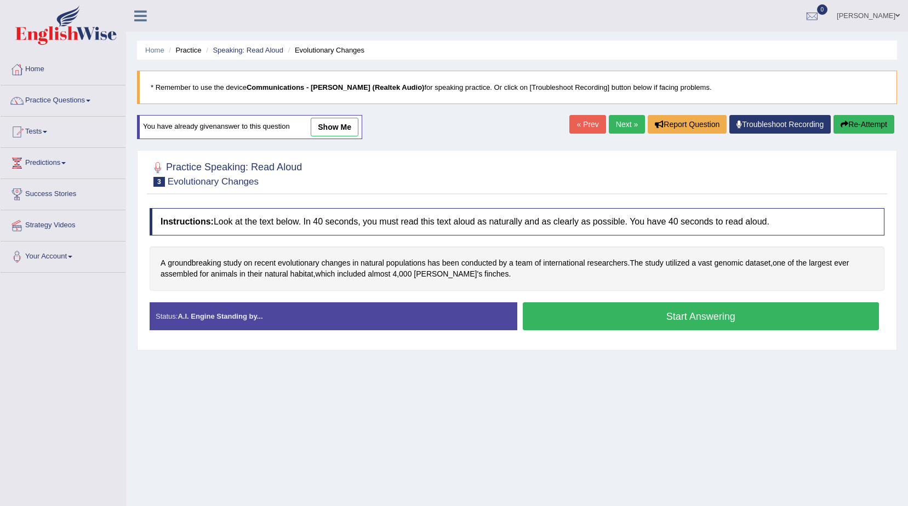
click at [595, 319] on button "Start Answering" at bounding box center [701, 316] width 357 height 28
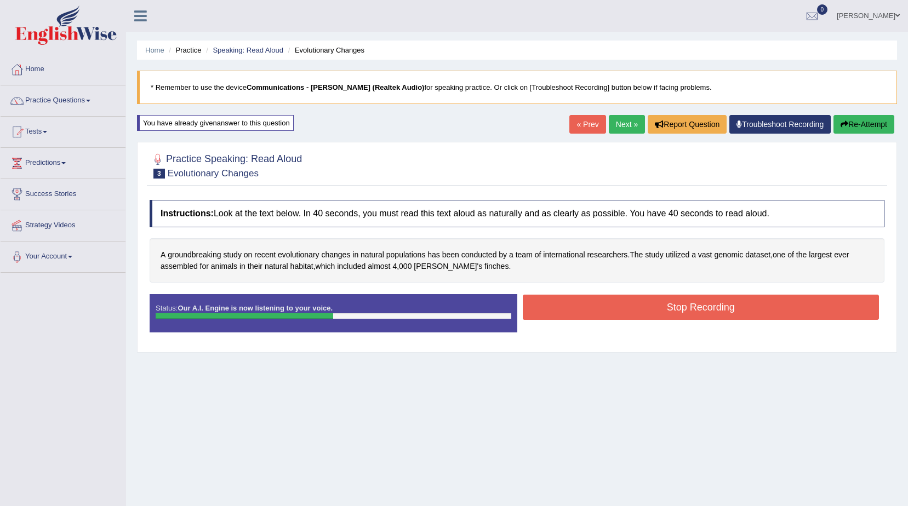
click at [573, 304] on button "Stop Recording" at bounding box center [701, 307] width 357 height 25
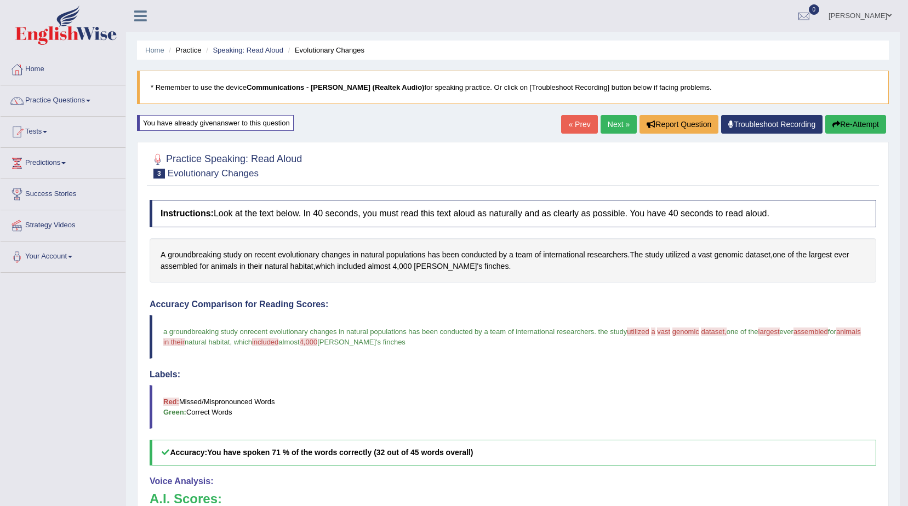
drag, startPoint x: 643, startPoint y: 333, endPoint x: 713, endPoint y: 336, distance: 70.2
click at [713, 336] on blockquote "a groundbreaking study on the recent evolutionary changes in natural population…" at bounding box center [513, 337] width 727 height 44
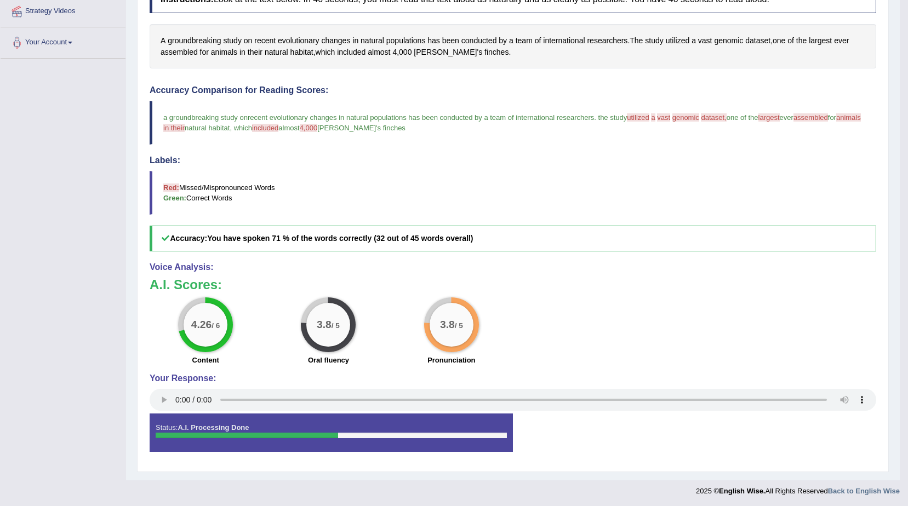
scroll to position [216, 0]
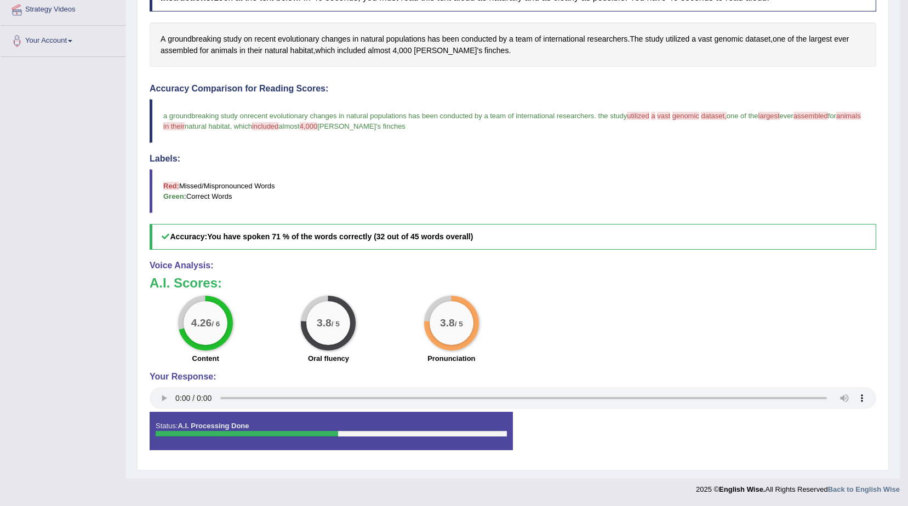
drag, startPoint x: 499, startPoint y: 346, endPoint x: 108, endPoint y: 304, distance: 393.0
click at [108, 304] on div "Toggle navigation Home Practice Questions Speaking Practice Read Aloud Repeat S…" at bounding box center [450, 142] width 900 height 717
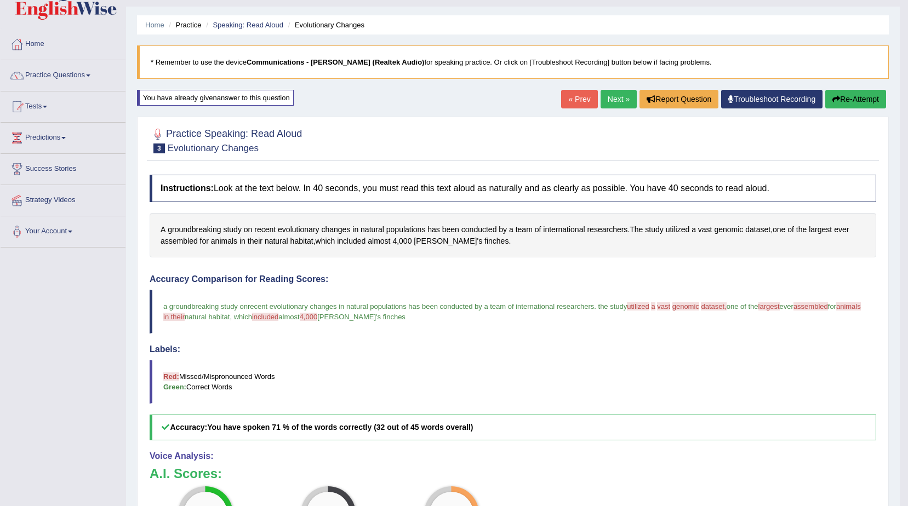
scroll to position [0, 0]
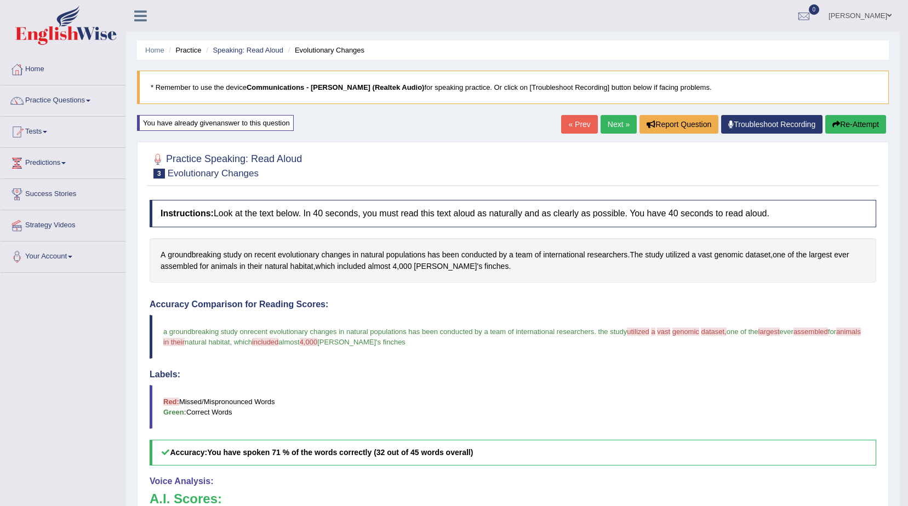
click at [849, 127] on button "Re-Attempt" at bounding box center [855, 124] width 61 height 19
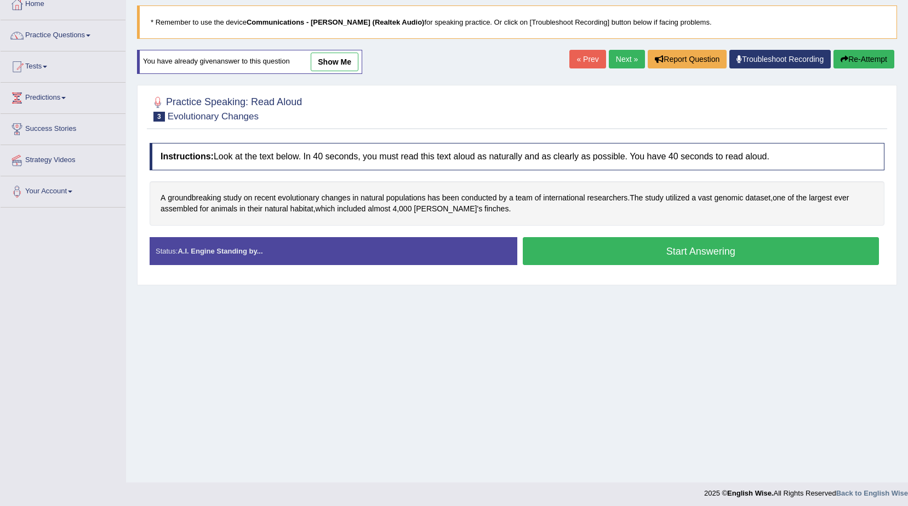
scroll to position [69, 0]
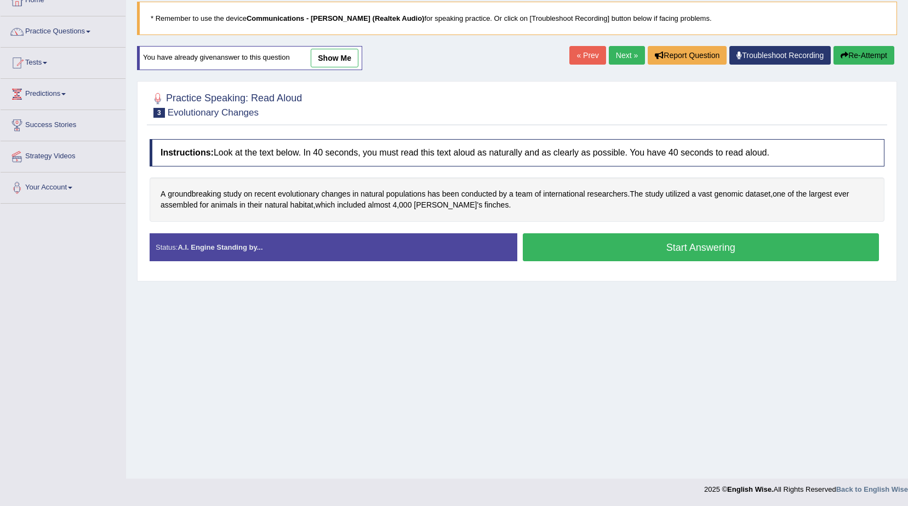
click at [551, 248] on button "Start Answering" at bounding box center [701, 247] width 357 height 28
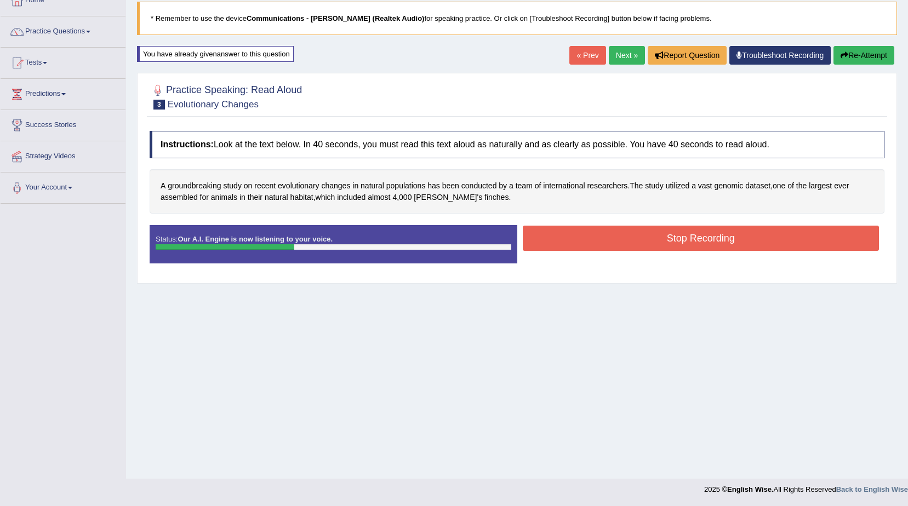
click at [560, 244] on button "Stop Recording" at bounding box center [701, 238] width 357 height 25
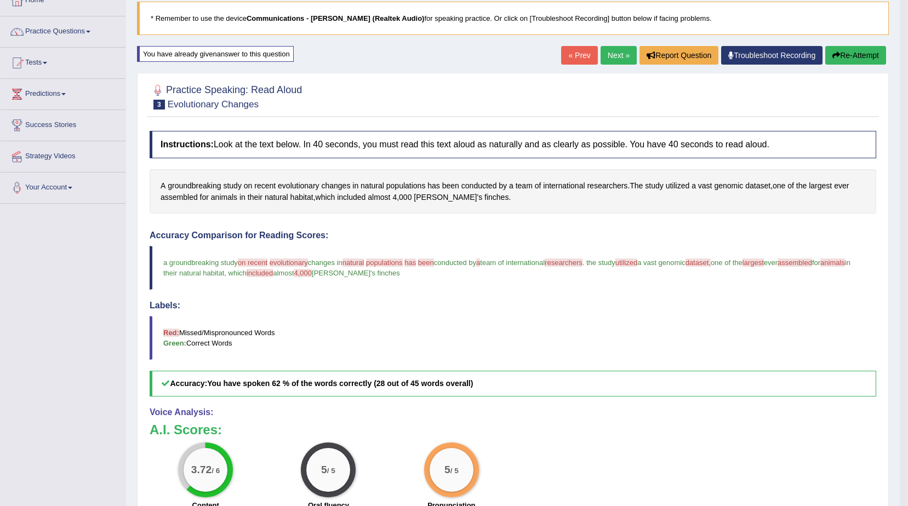
click at [838, 52] on button "Re-Attempt" at bounding box center [855, 55] width 61 height 19
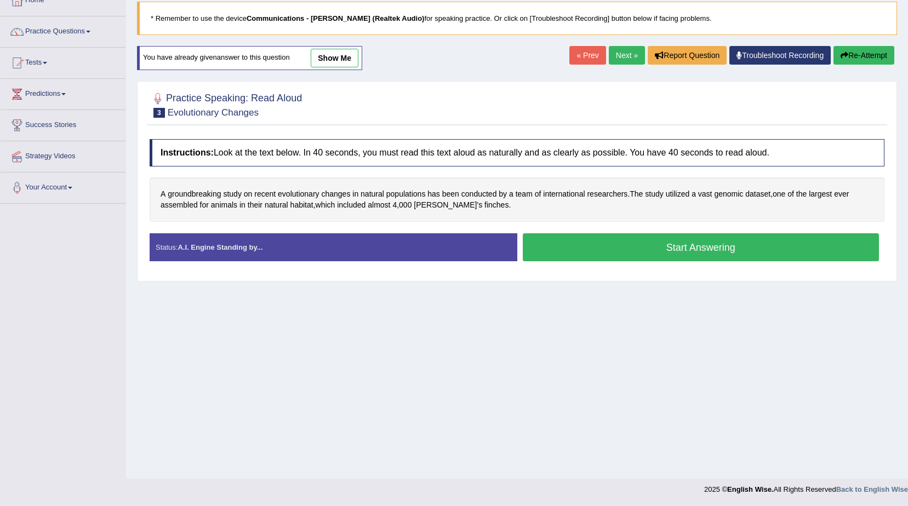
click at [621, 52] on link "Next »" at bounding box center [627, 55] width 36 height 19
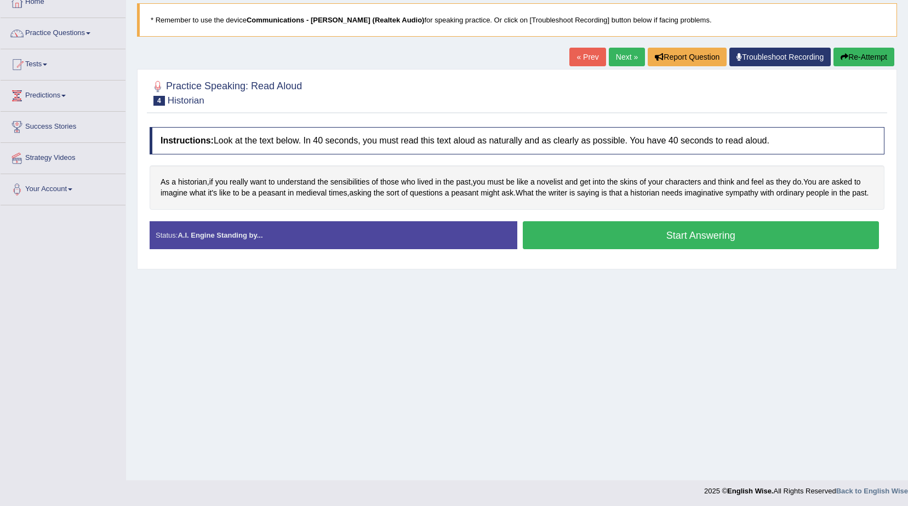
scroll to position [69, 0]
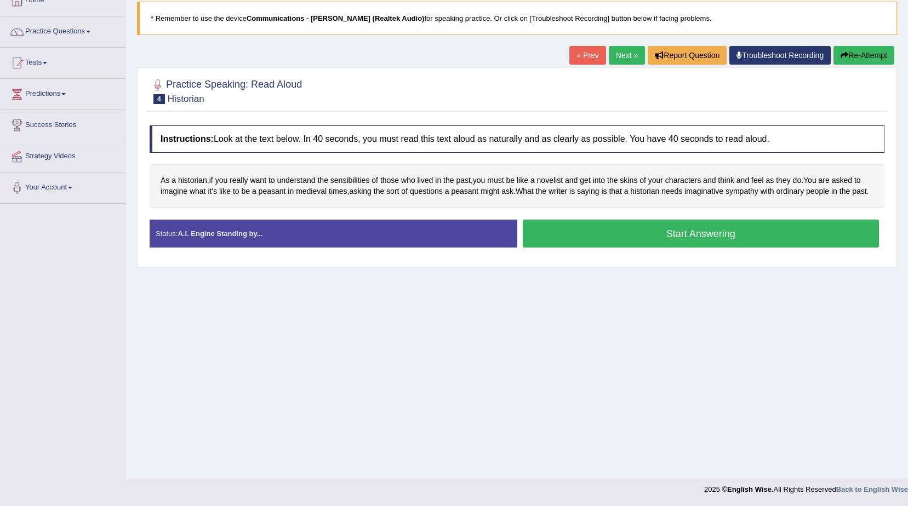
click at [555, 248] on button "Start Answering" at bounding box center [701, 234] width 357 height 28
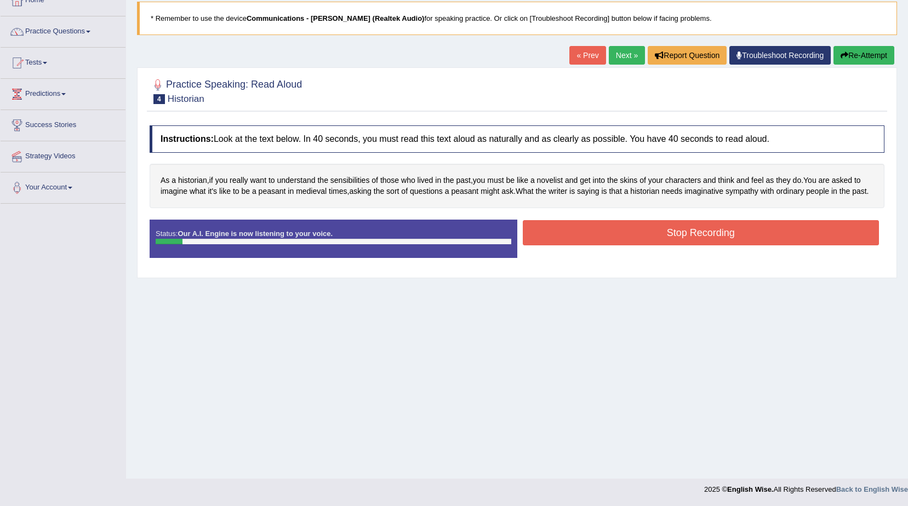
click at [860, 52] on button "Re-Attempt" at bounding box center [863, 55] width 61 height 19
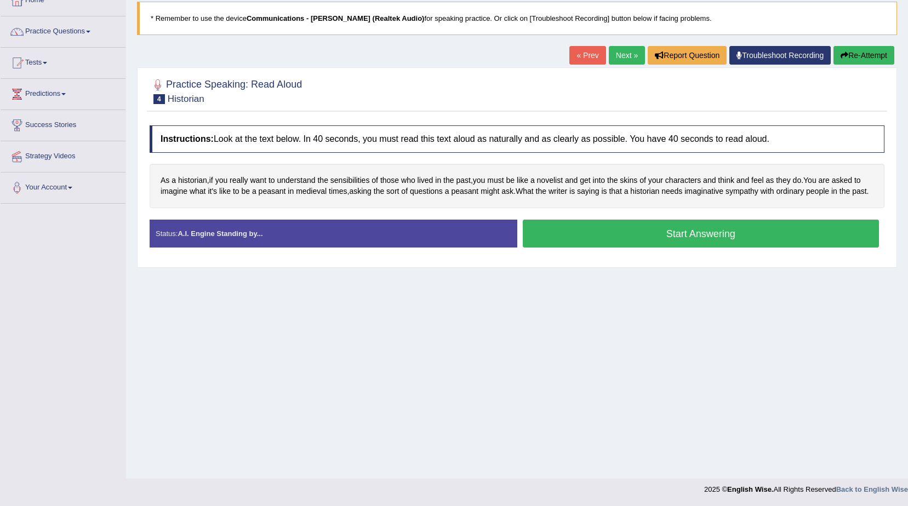
click at [658, 248] on button "Start Answering" at bounding box center [701, 234] width 357 height 28
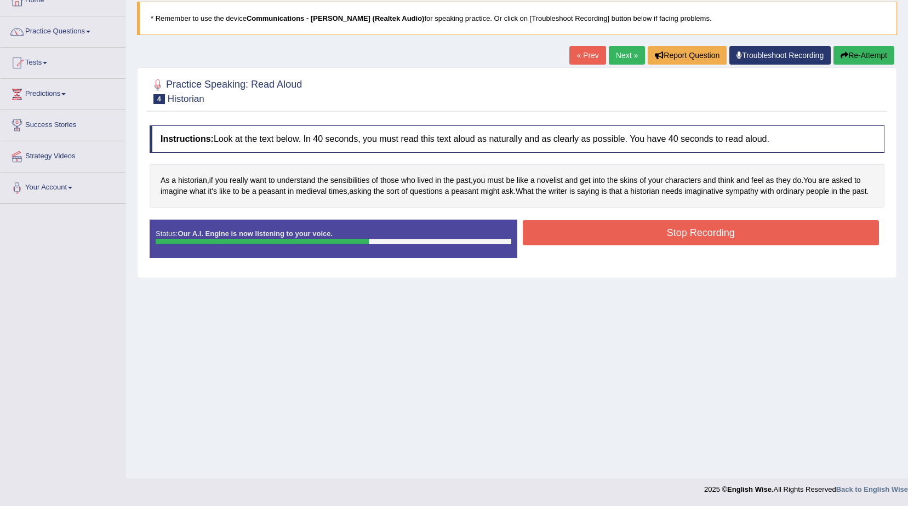
click at [688, 236] on button "Stop Recording" at bounding box center [701, 232] width 357 height 25
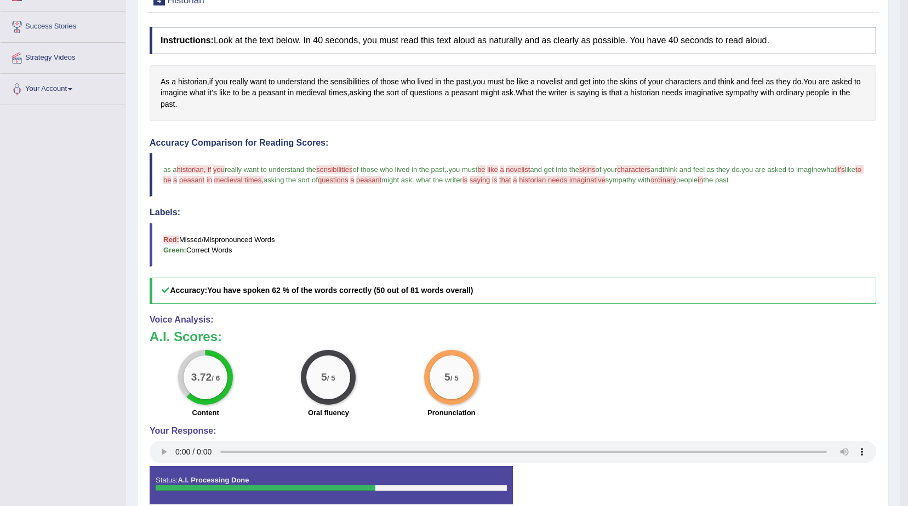
scroll to position [179, 0]
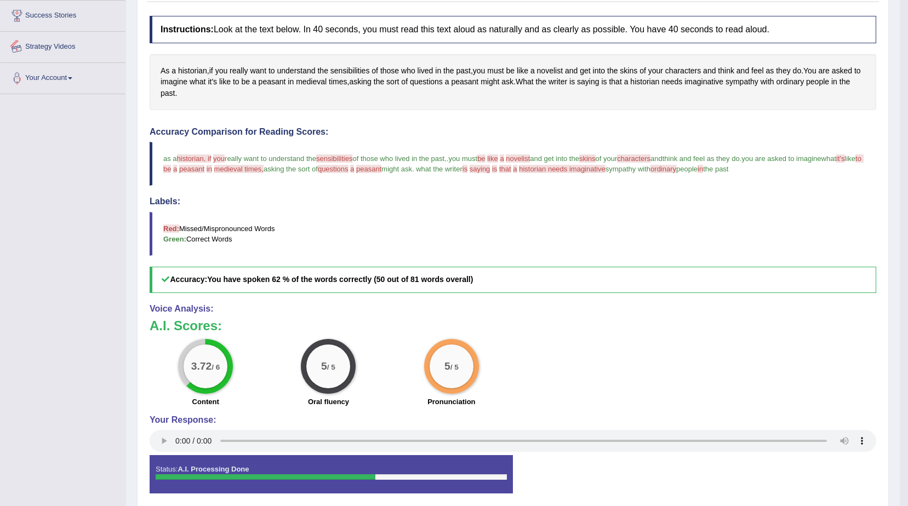
click at [488, 252] on blockquote "Red: Missed/Mispronounced Words Green: Correct Words" at bounding box center [513, 234] width 727 height 44
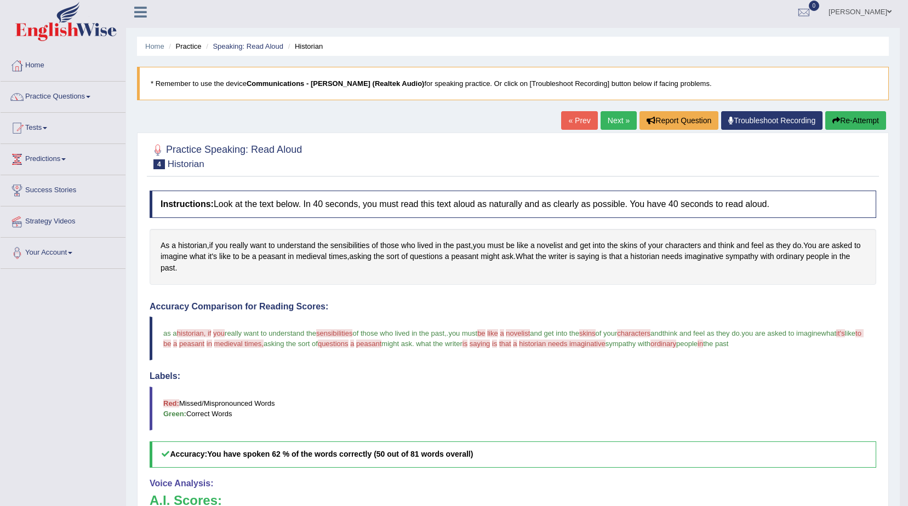
scroll to position [0, 0]
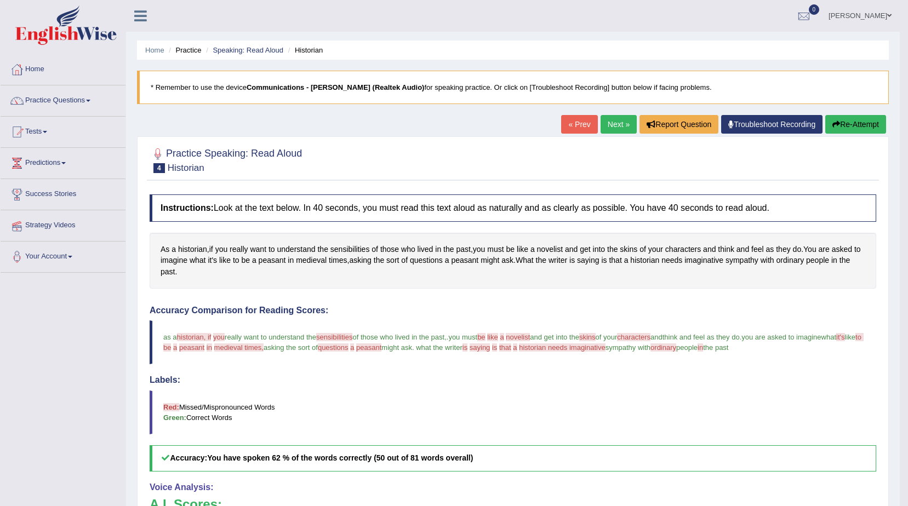
click at [617, 124] on link "Next »" at bounding box center [619, 124] width 36 height 19
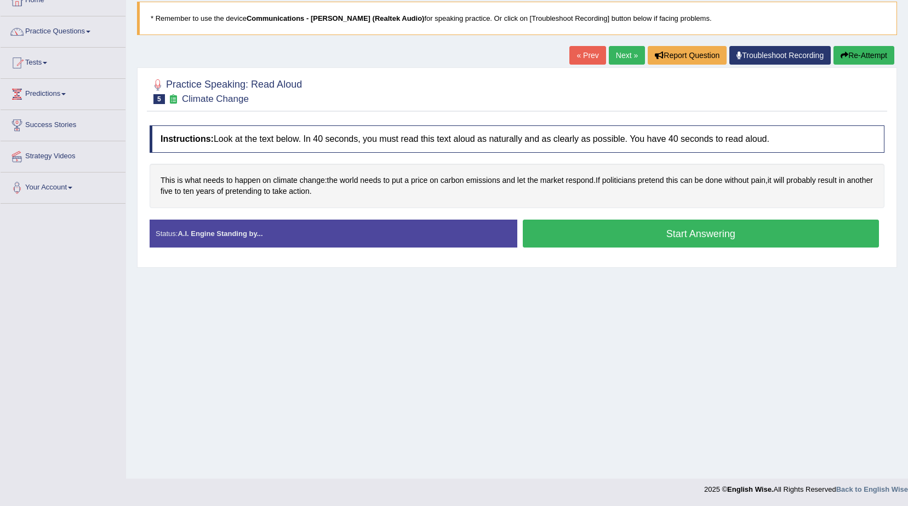
click at [569, 229] on button "Start Answering" at bounding box center [701, 234] width 357 height 28
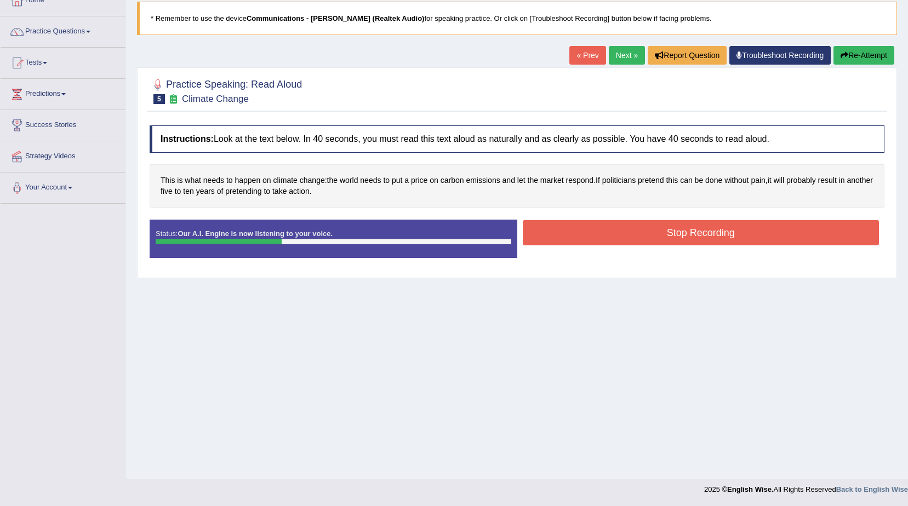
click at [569, 229] on button "Stop Recording" at bounding box center [701, 232] width 357 height 25
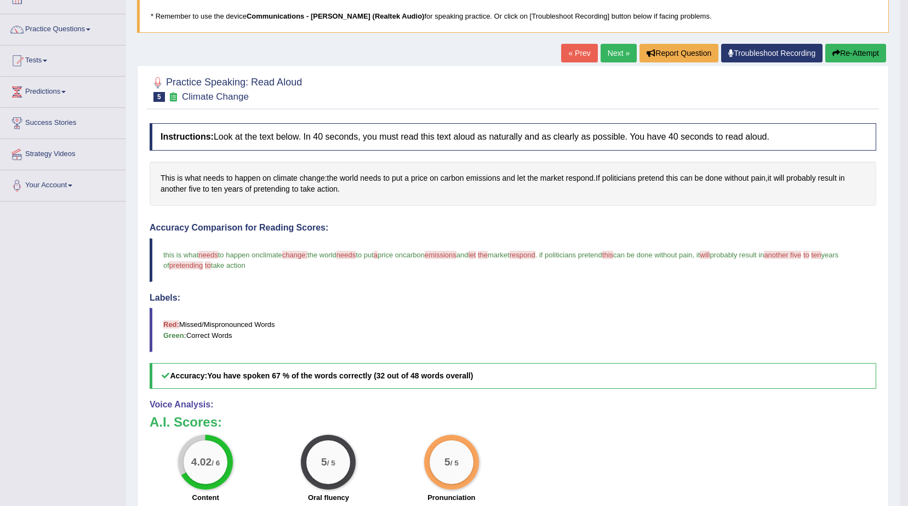
scroll to position [46, 0]
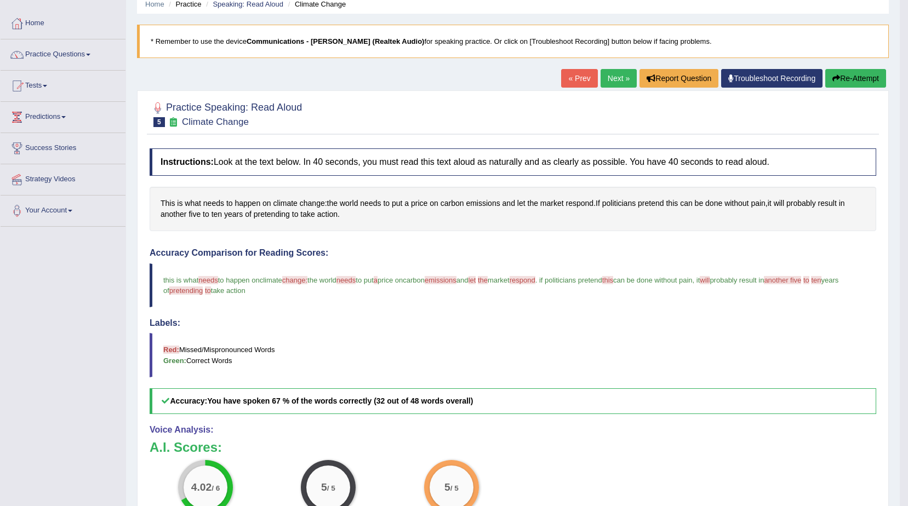
click at [841, 79] on button "Re-Attempt" at bounding box center [855, 78] width 61 height 19
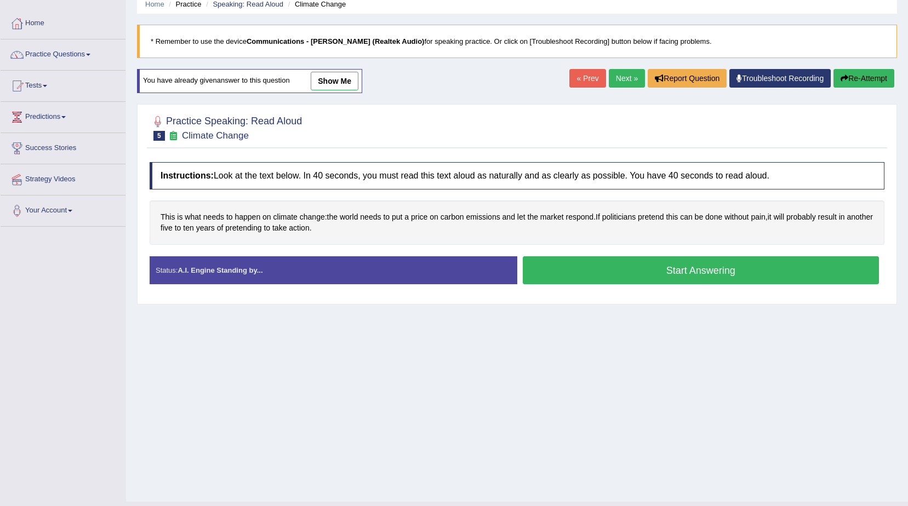
click at [582, 271] on button "Start Answering" at bounding box center [701, 270] width 357 height 28
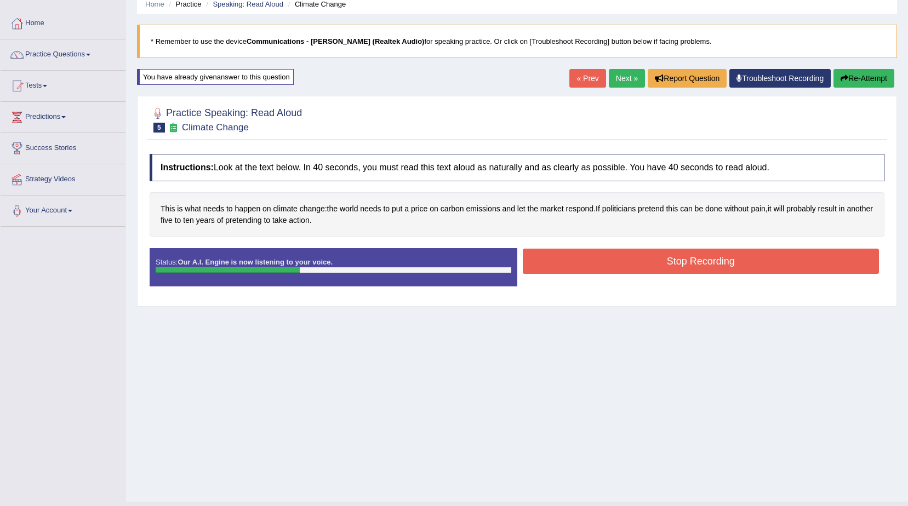
click at [582, 271] on button "Stop Recording" at bounding box center [701, 261] width 357 height 25
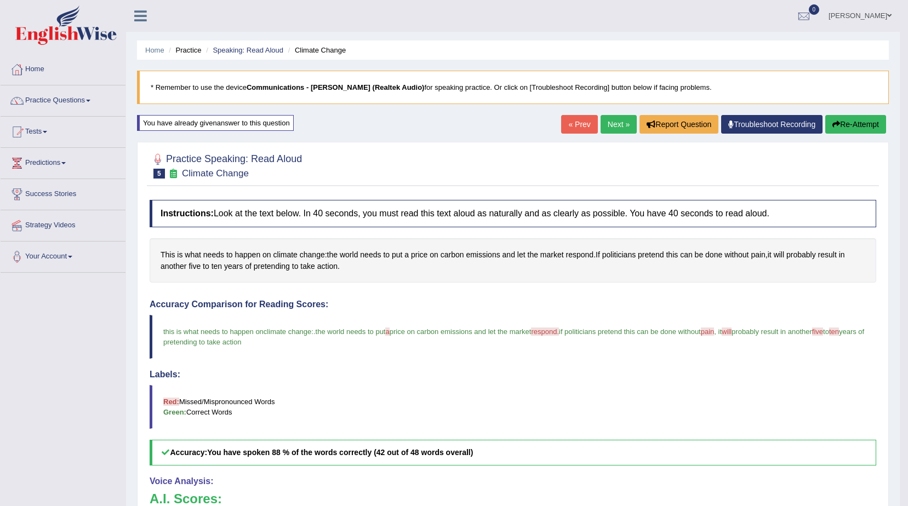
click at [853, 121] on button "Re-Attempt" at bounding box center [855, 124] width 61 height 19
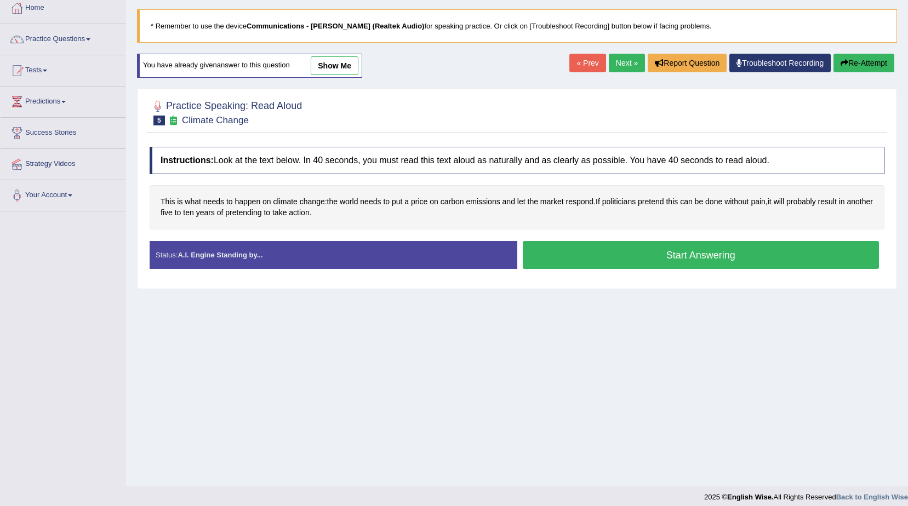
scroll to position [69, 0]
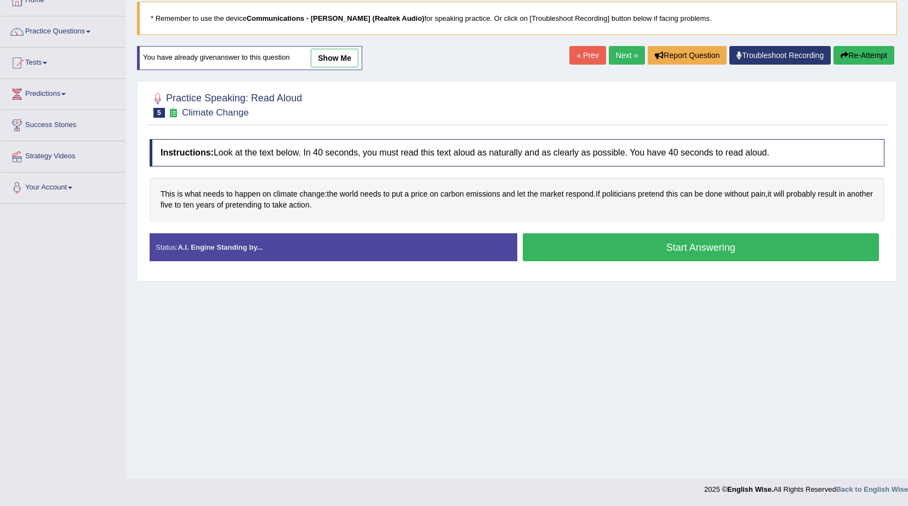
click at [543, 245] on button "Start Answering" at bounding box center [701, 247] width 357 height 28
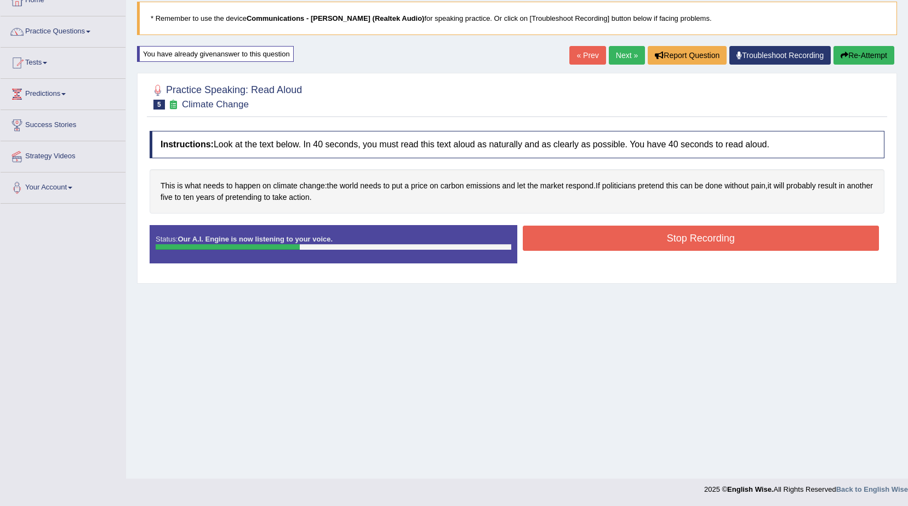
click at [543, 245] on button "Stop Recording" at bounding box center [701, 238] width 357 height 25
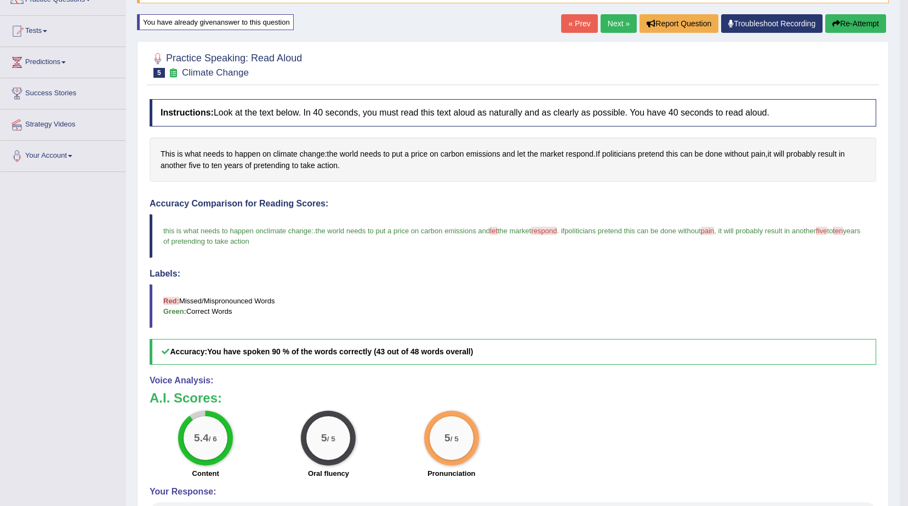
scroll to position [0, 0]
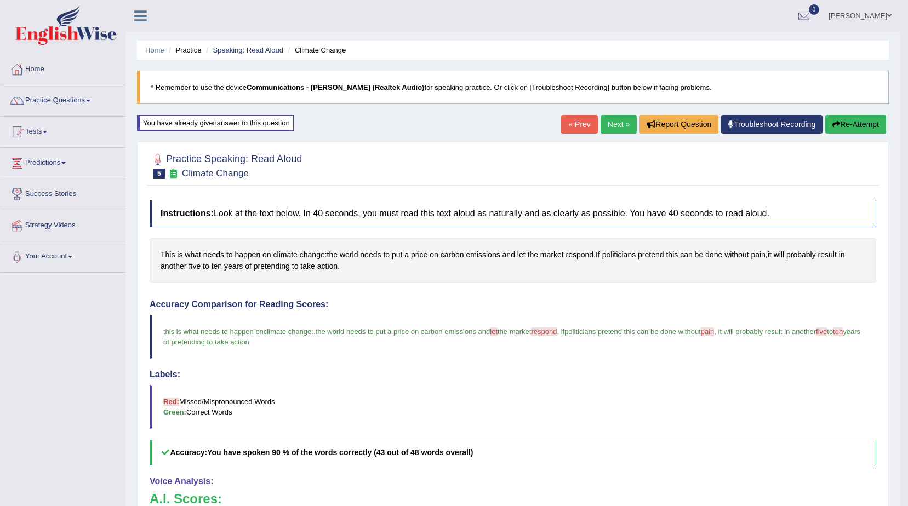
click at [608, 127] on link "Next »" at bounding box center [619, 124] width 36 height 19
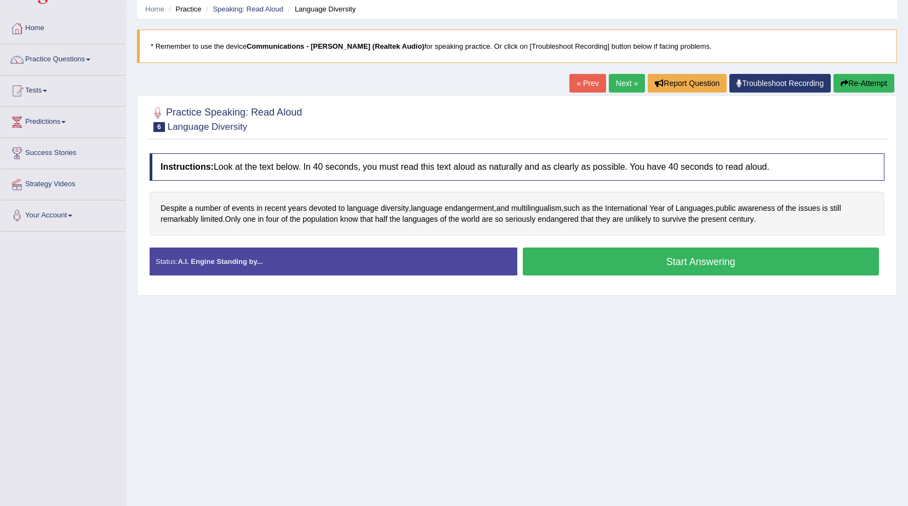
scroll to position [69, 0]
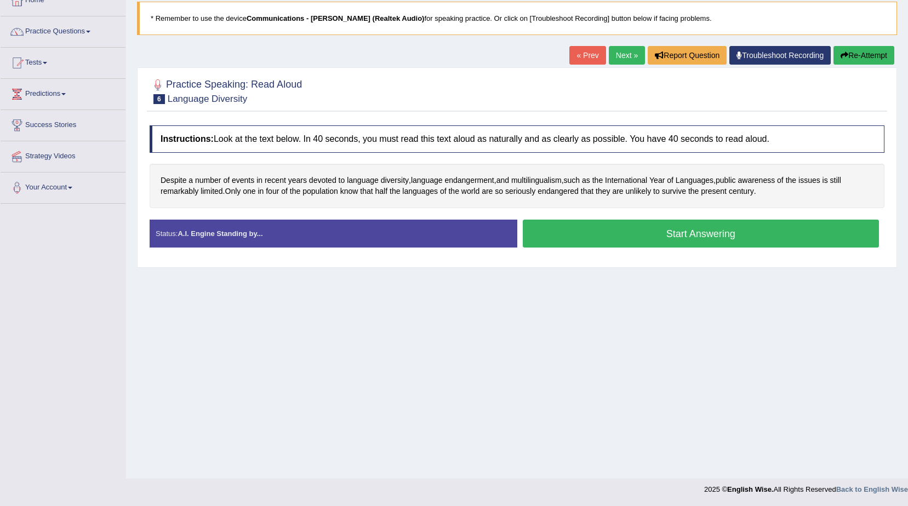
click at [607, 237] on button "Start Answering" at bounding box center [701, 234] width 357 height 28
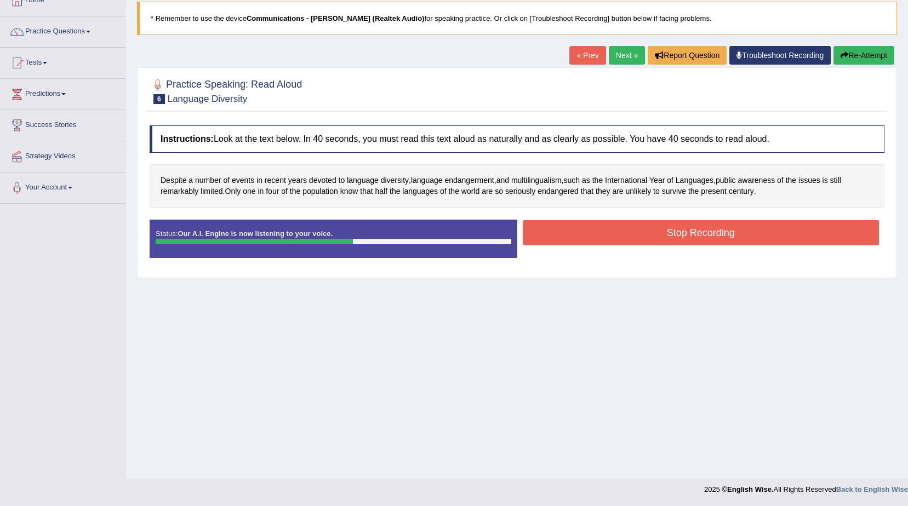
click at [607, 237] on button "Stop Recording" at bounding box center [701, 232] width 357 height 25
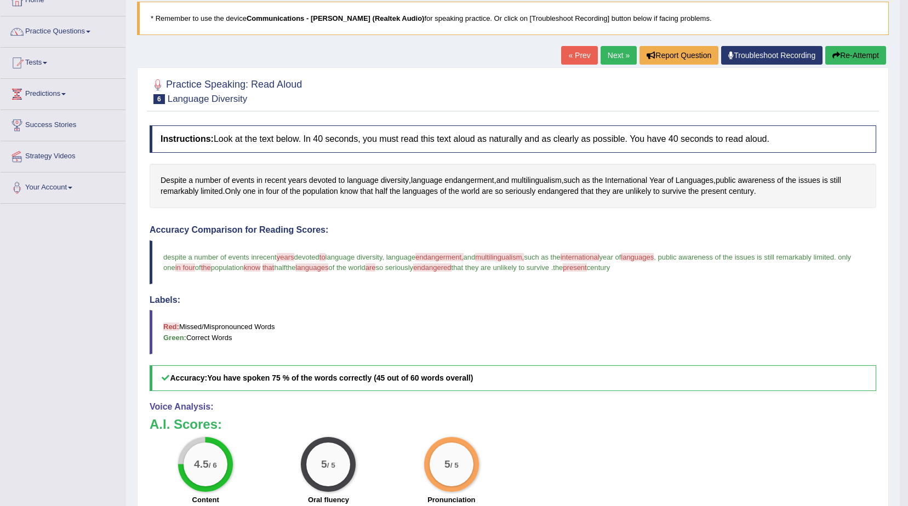
click at [850, 56] on button "Re-Attempt" at bounding box center [855, 55] width 61 height 19
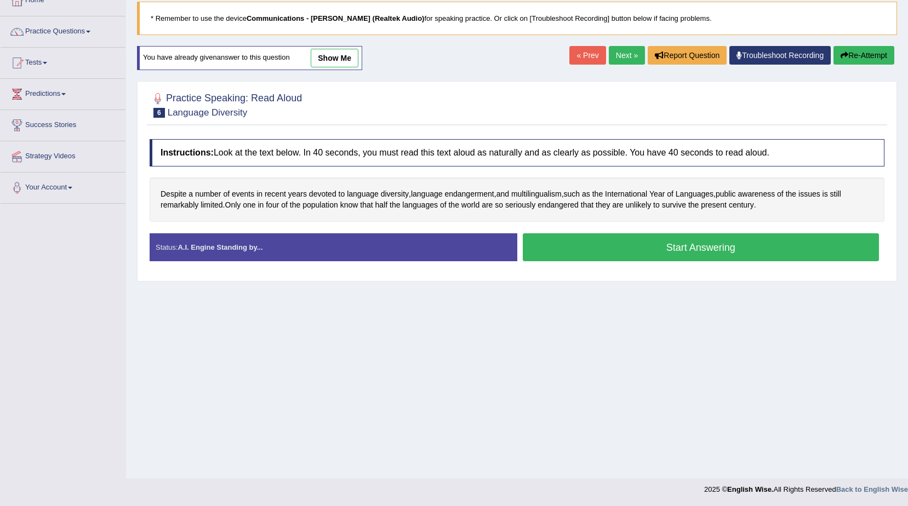
click at [703, 249] on button "Start Answering" at bounding box center [701, 247] width 357 height 28
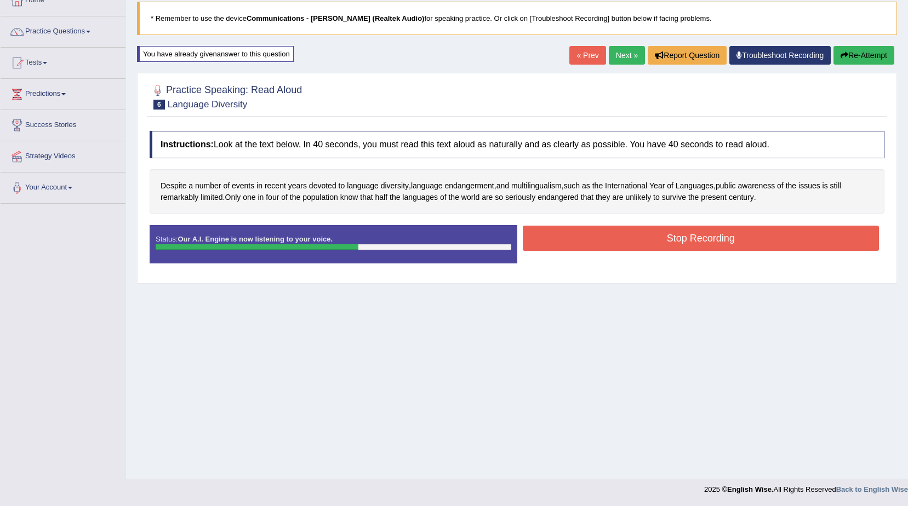
click at [705, 243] on button "Stop Recording" at bounding box center [701, 238] width 357 height 25
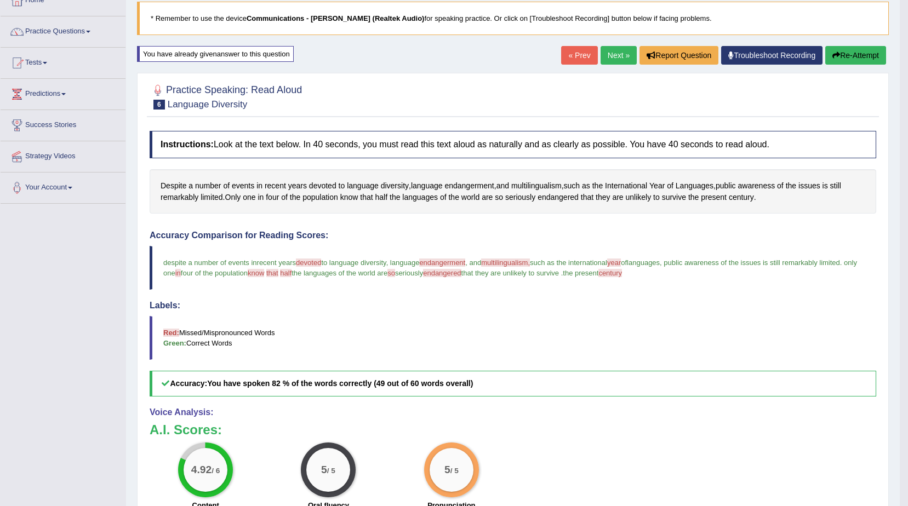
click at [451, 261] on span "endangerment" at bounding box center [442, 263] width 46 height 8
click at [447, 262] on span "endangerment" at bounding box center [442, 263] width 46 height 8
click at [788, 55] on link "Troubleshoot Recording" at bounding box center [771, 55] width 101 height 19
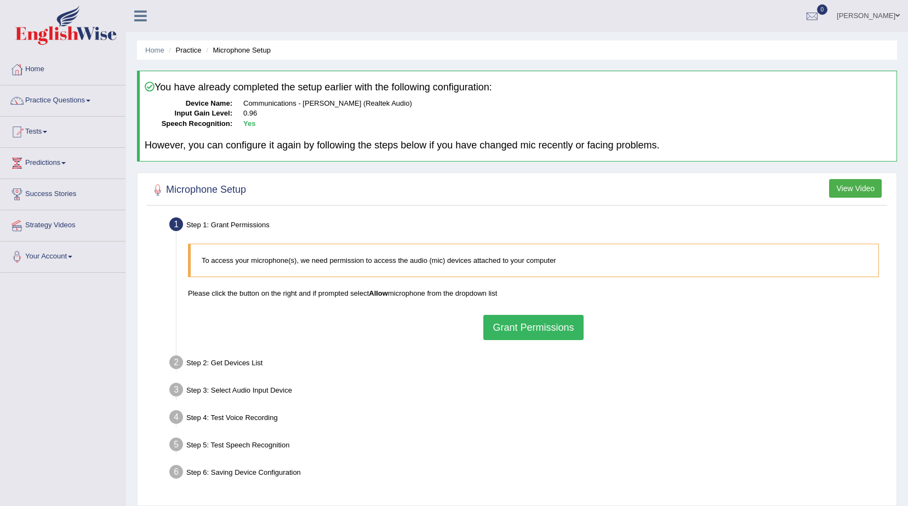
click at [858, 190] on button "View Video" at bounding box center [855, 188] width 53 height 19
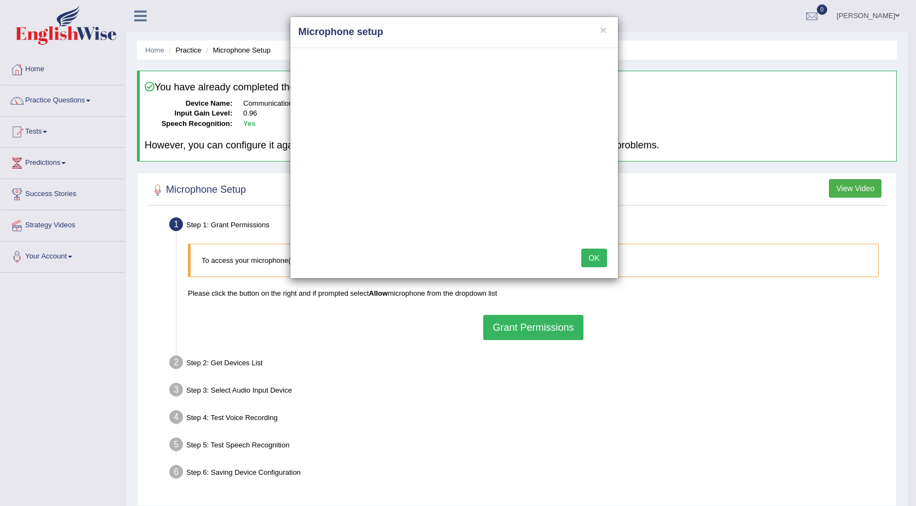
click at [599, 256] on button "OK" at bounding box center [593, 258] width 25 height 19
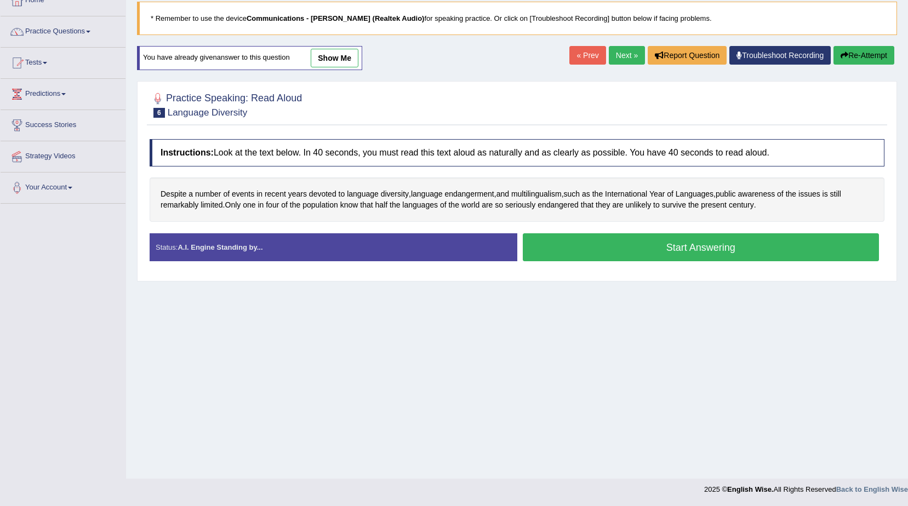
scroll to position [69, 0]
click at [578, 249] on button "Start Answering" at bounding box center [701, 247] width 357 height 28
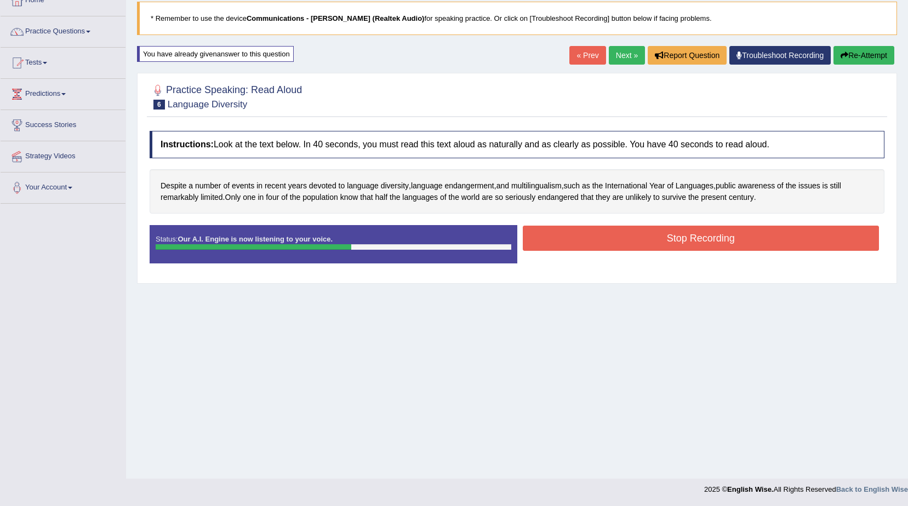
click at [586, 231] on button "Stop Recording" at bounding box center [701, 238] width 357 height 25
